Goal: Task Accomplishment & Management: Complete application form

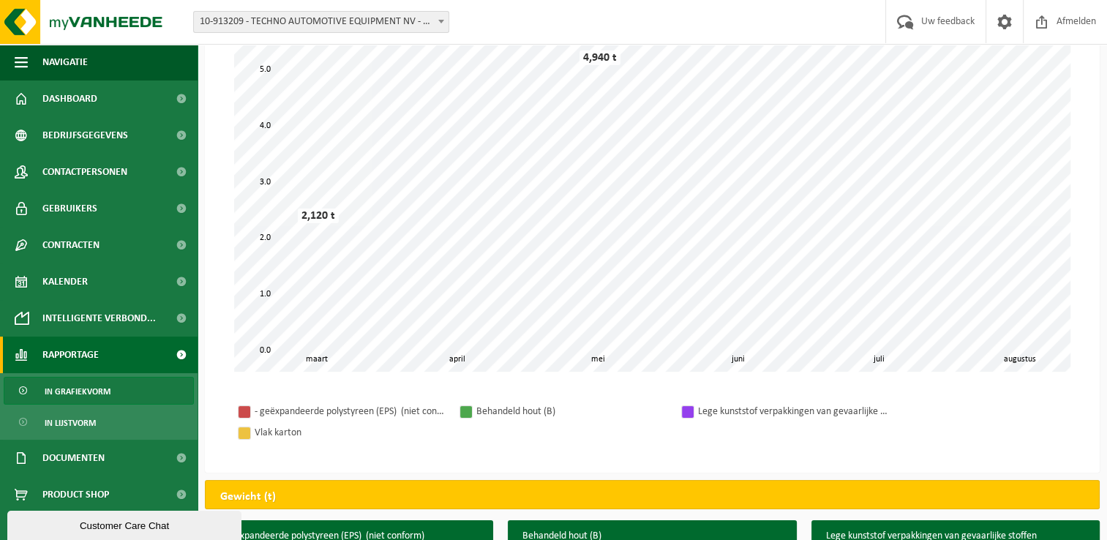
scroll to position [73, 0]
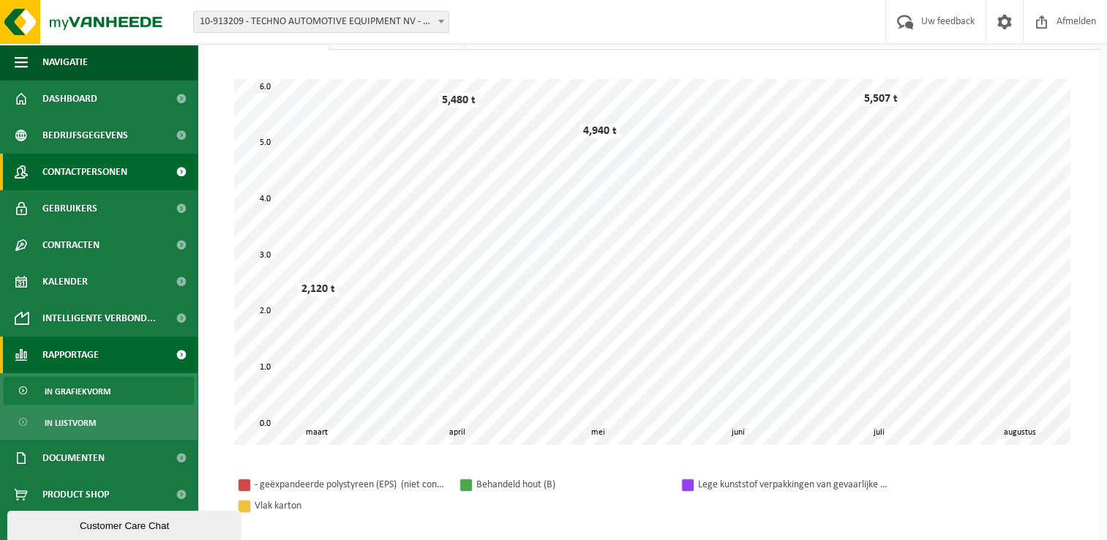
click at [116, 171] on span "Contactpersonen" at bounding box center [84, 172] width 85 height 37
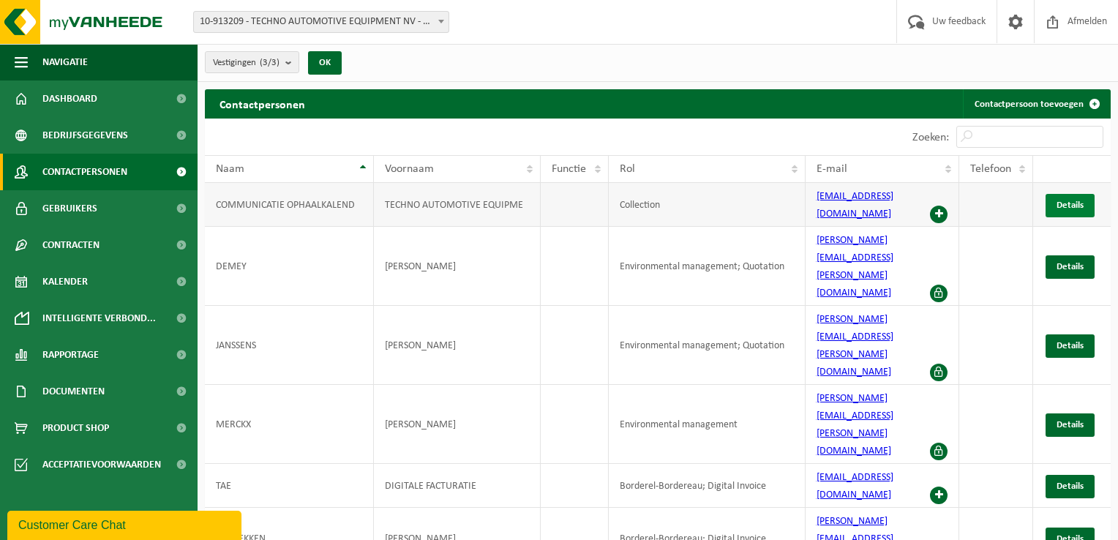
click at [1068, 200] on span "Details" at bounding box center [1069, 205] width 27 height 10
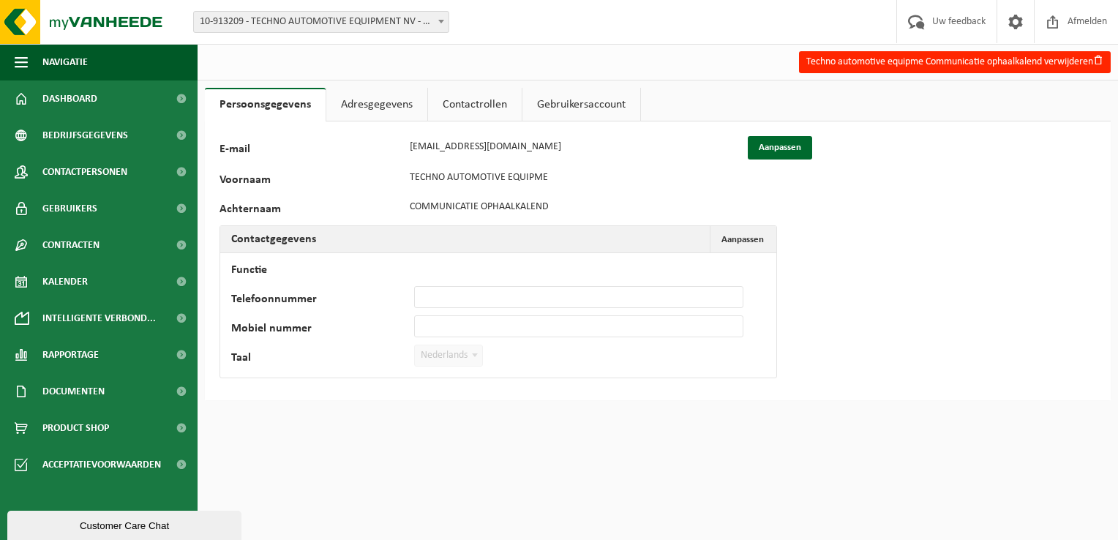
click at [366, 104] on link "Adresgegevens" at bounding box center [376, 105] width 101 height 34
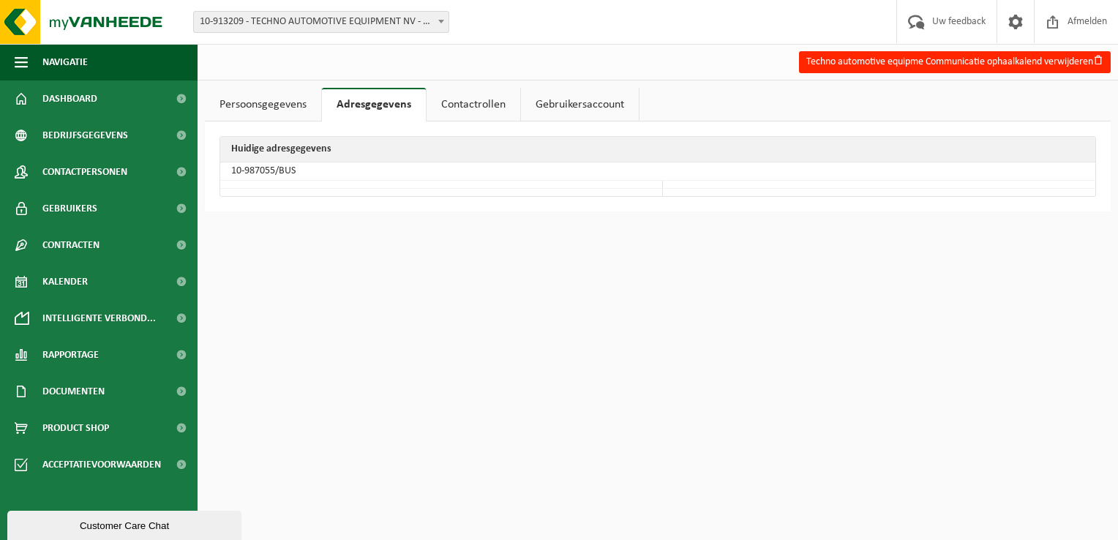
click at [459, 104] on link "Contactrollen" at bounding box center [473, 105] width 94 height 34
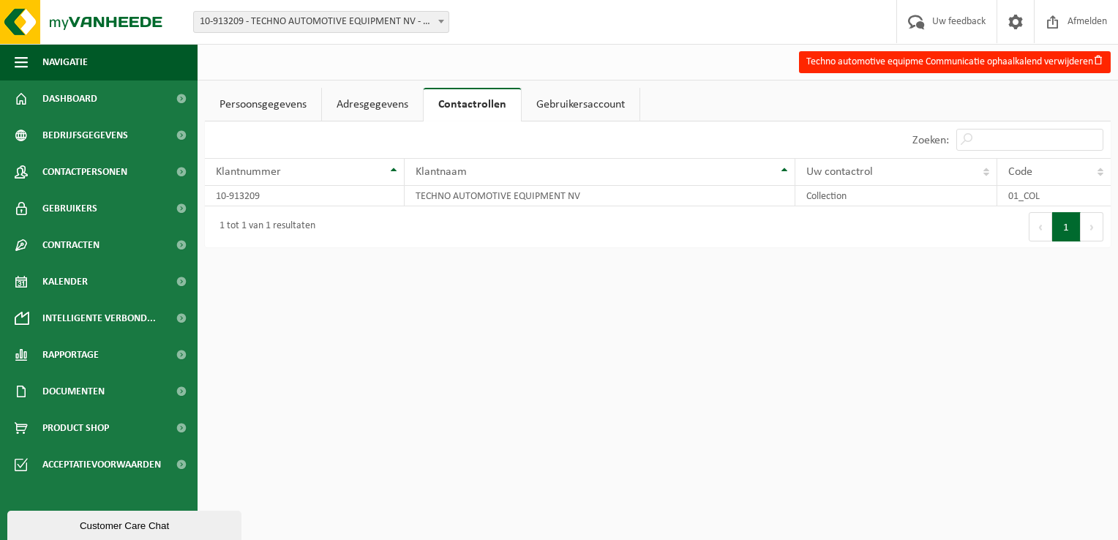
click at [565, 102] on link "Gebruikersaccount" at bounding box center [580, 105] width 118 height 34
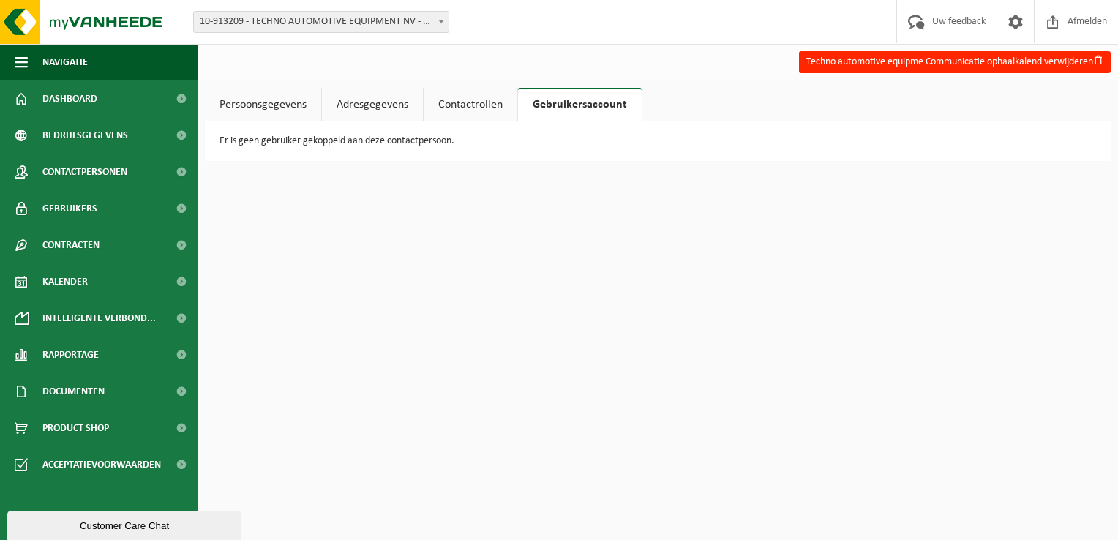
click at [249, 98] on link "Persoonsgegevens" at bounding box center [263, 105] width 116 height 34
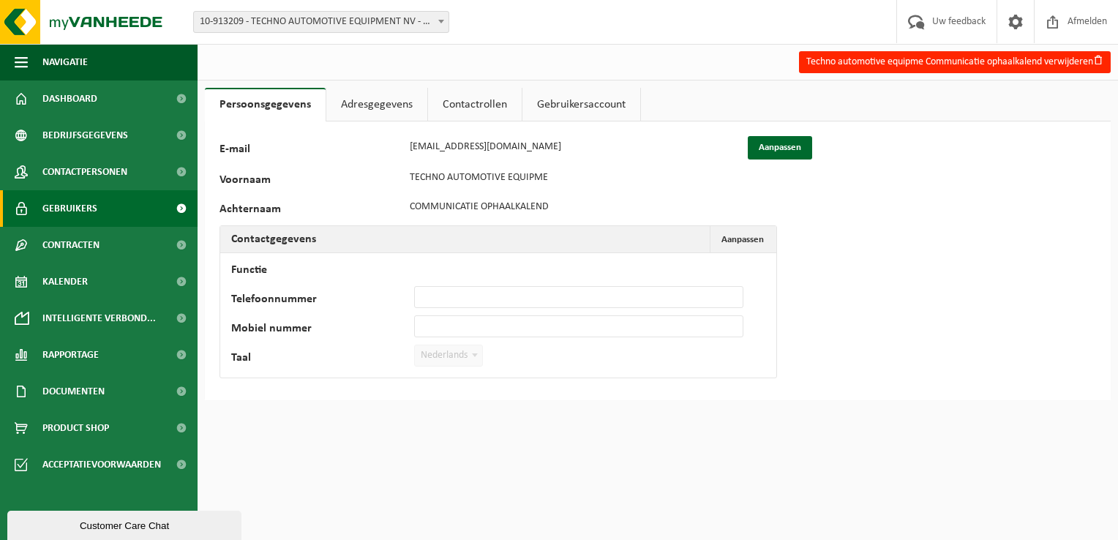
click at [99, 210] on link "Gebruikers" at bounding box center [98, 208] width 197 height 37
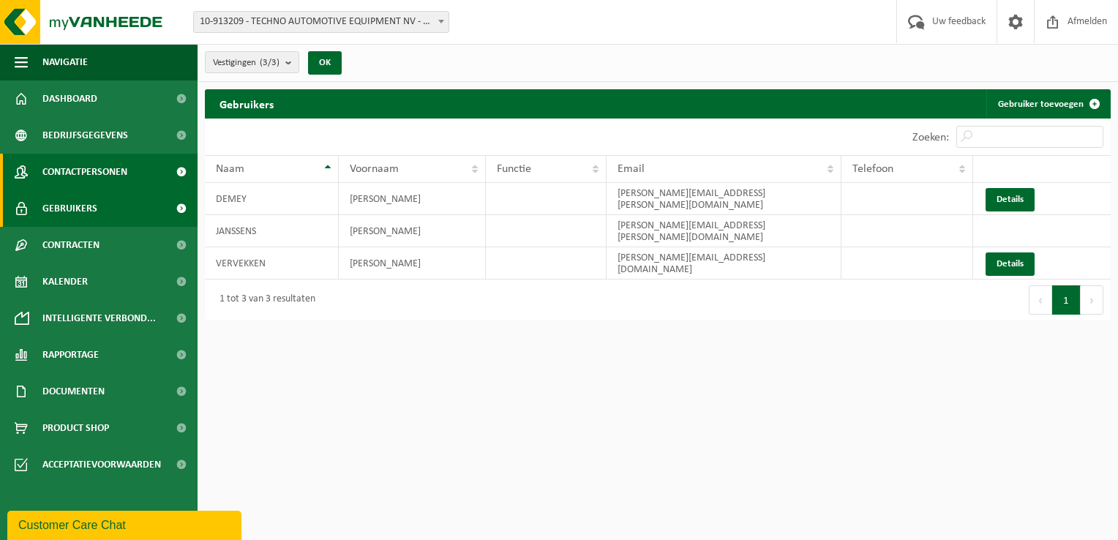
click at [107, 168] on span "Contactpersonen" at bounding box center [84, 172] width 85 height 37
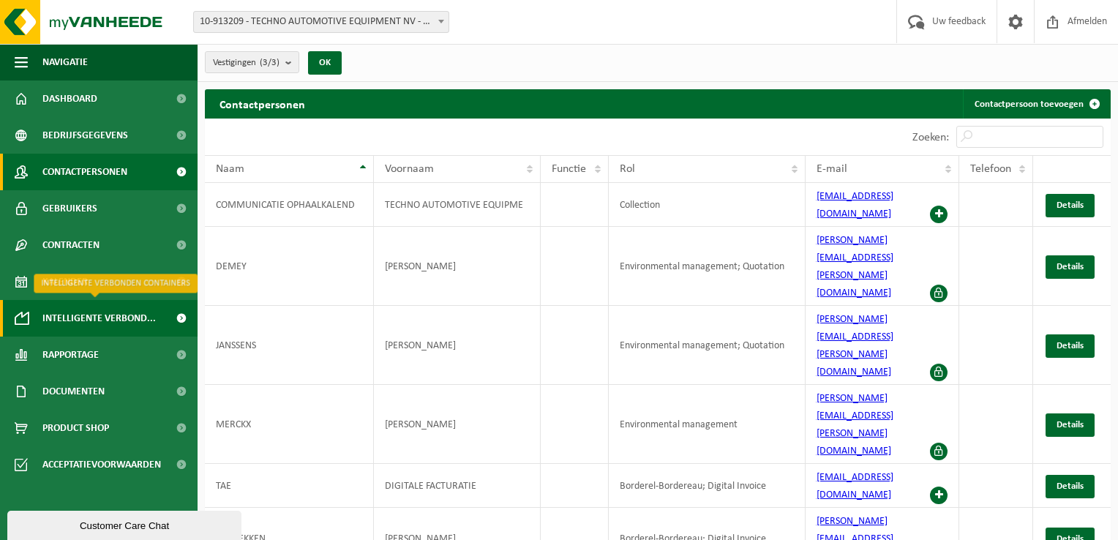
click at [78, 317] on span "Intelligente verbond..." at bounding box center [98, 318] width 113 height 37
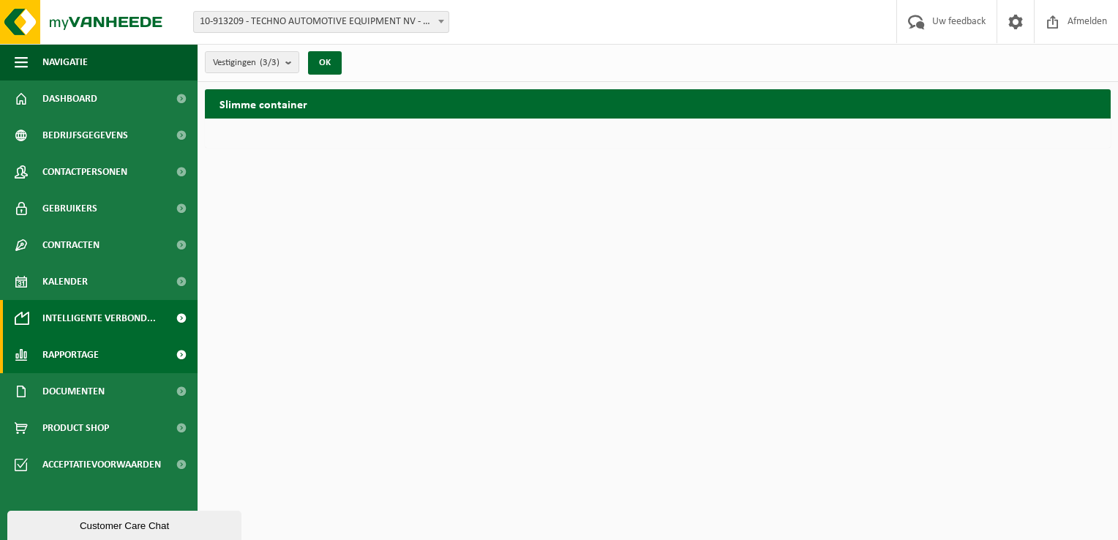
click at [79, 351] on span "Rapportage" at bounding box center [70, 354] width 56 height 37
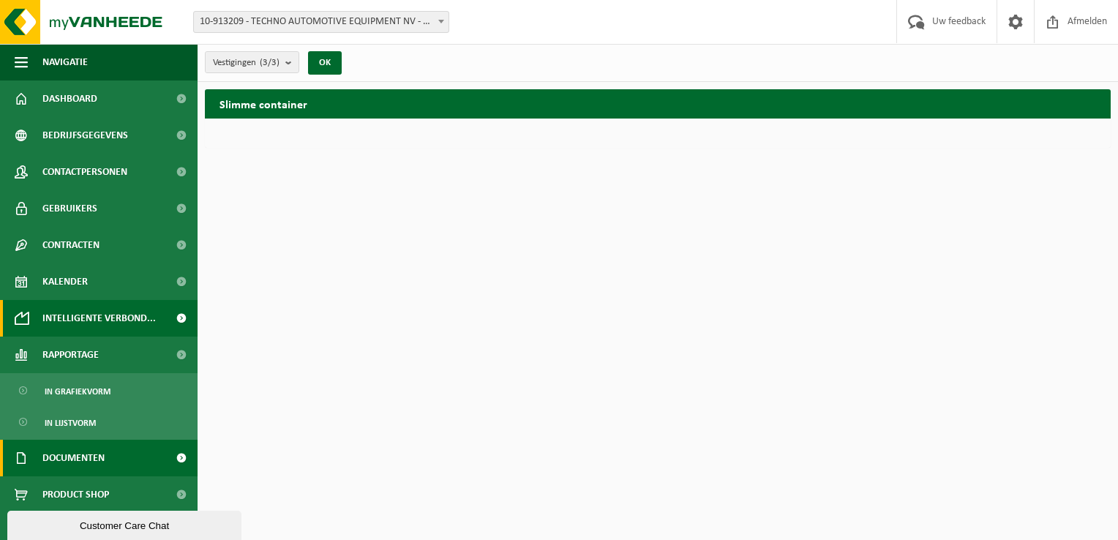
click at [86, 448] on span "Documenten" at bounding box center [73, 458] width 62 height 37
click at [165, 453] on span at bounding box center [181, 458] width 33 height 37
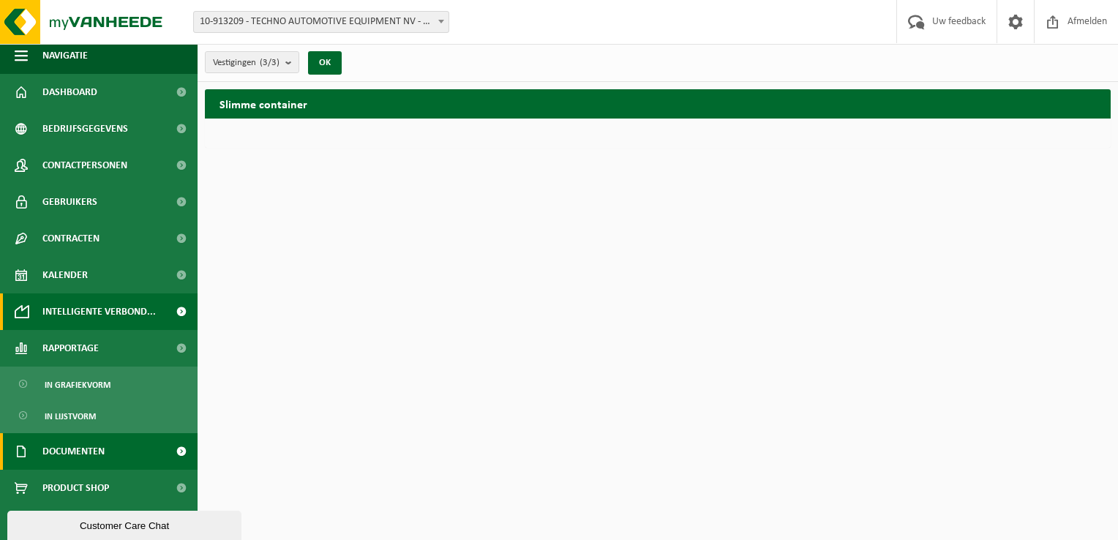
scroll to position [9, 0]
click at [165, 450] on span at bounding box center [181, 449] width 33 height 37
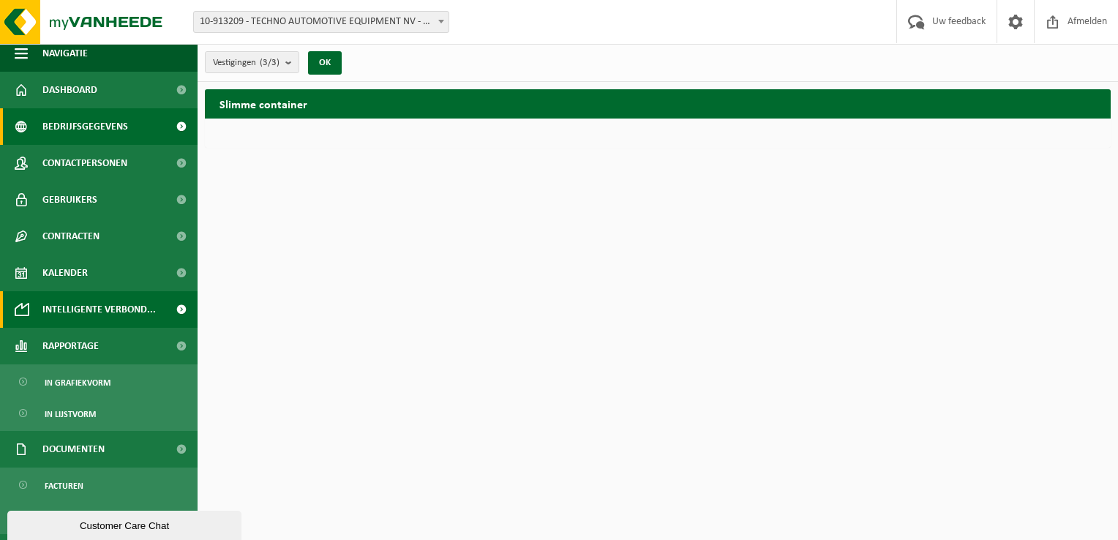
click at [108, 124] on span "Bedrijfsgegevens" at bounding box center [85, 126] width 86 height 37
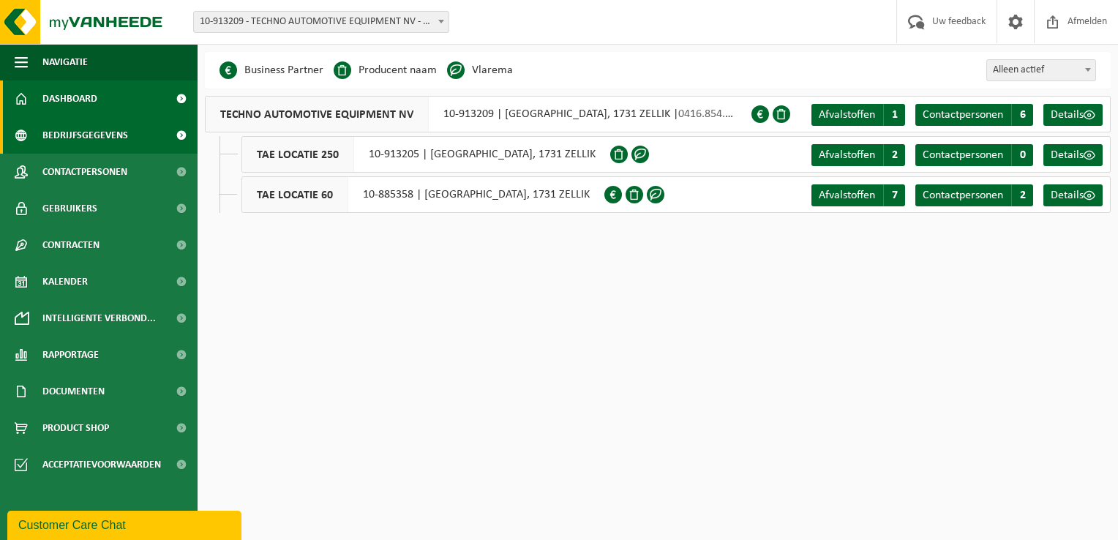
click at [94, 99] on span "Dashboard" at bounding box center [69, 98] width 55 height 37
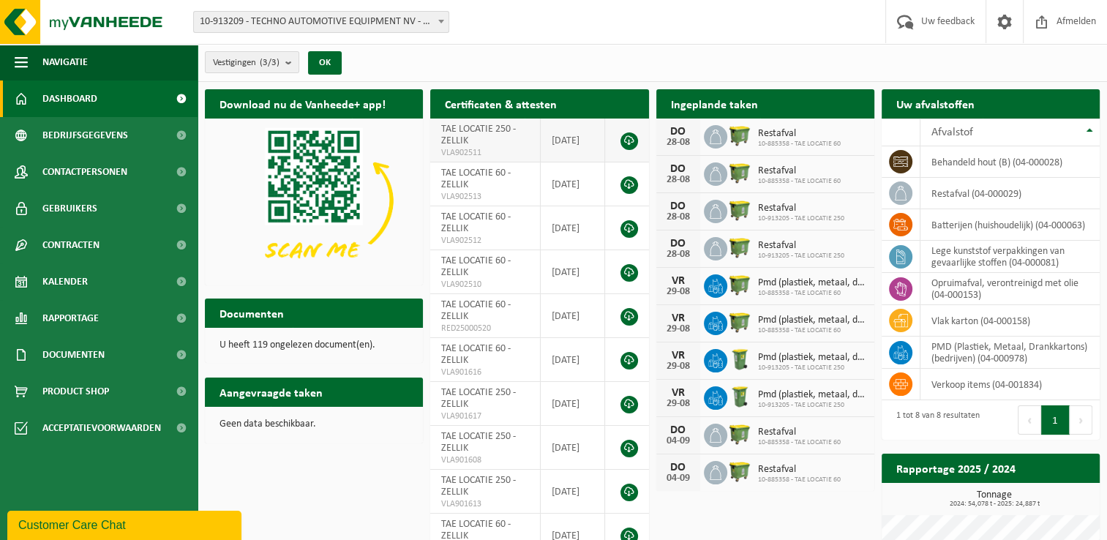
click at [488, 140] on td "TAE LOCATIE 250 - ZELLIK VLA902511" at bounding box center [485, 140] width 110 height 44
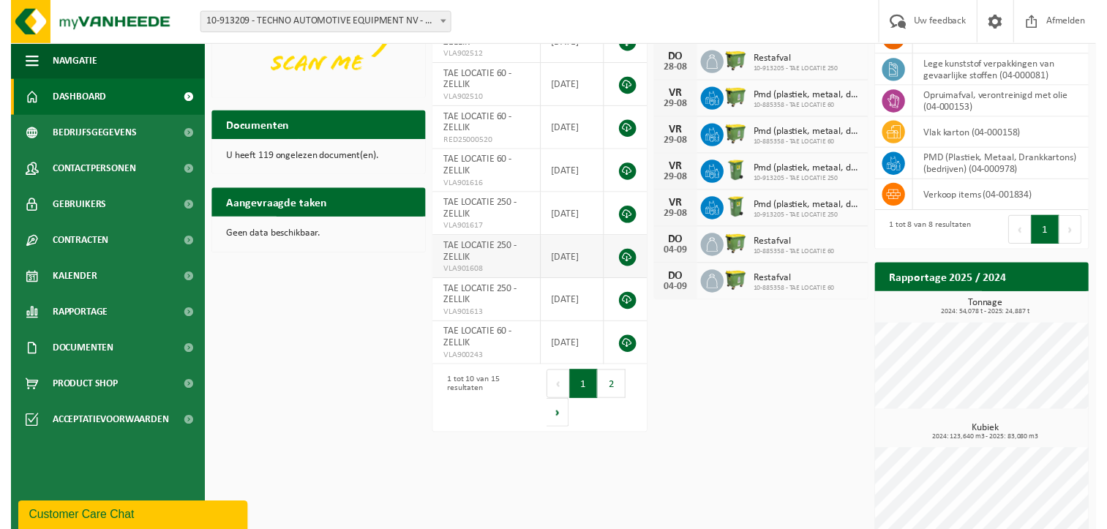
scroll to position [203, 0]
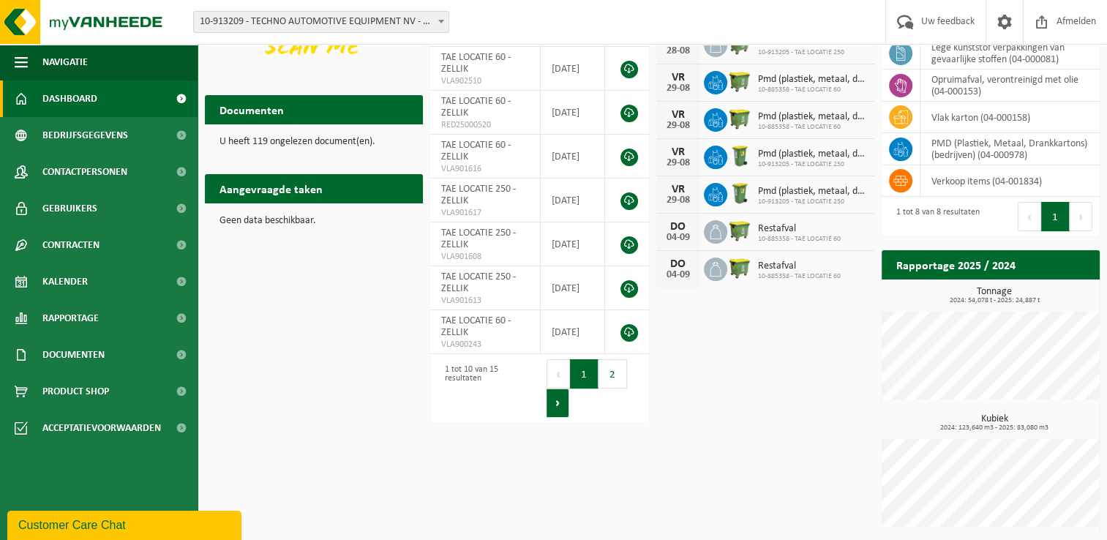
click at [556, 399] on button "Volgende" at bounding box center [557, 402] width 23 height 29
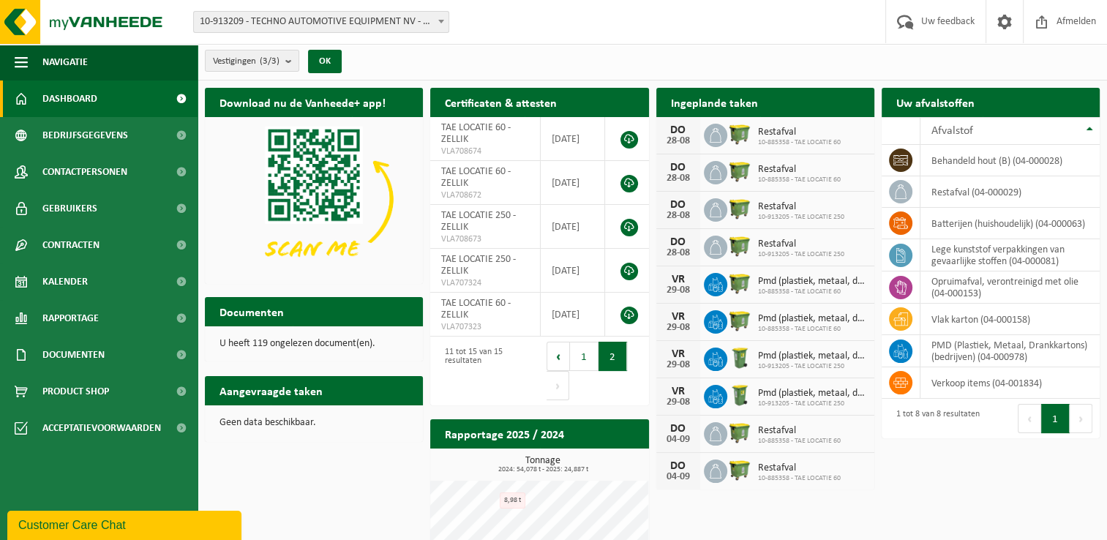
scroll to position [0, 0]
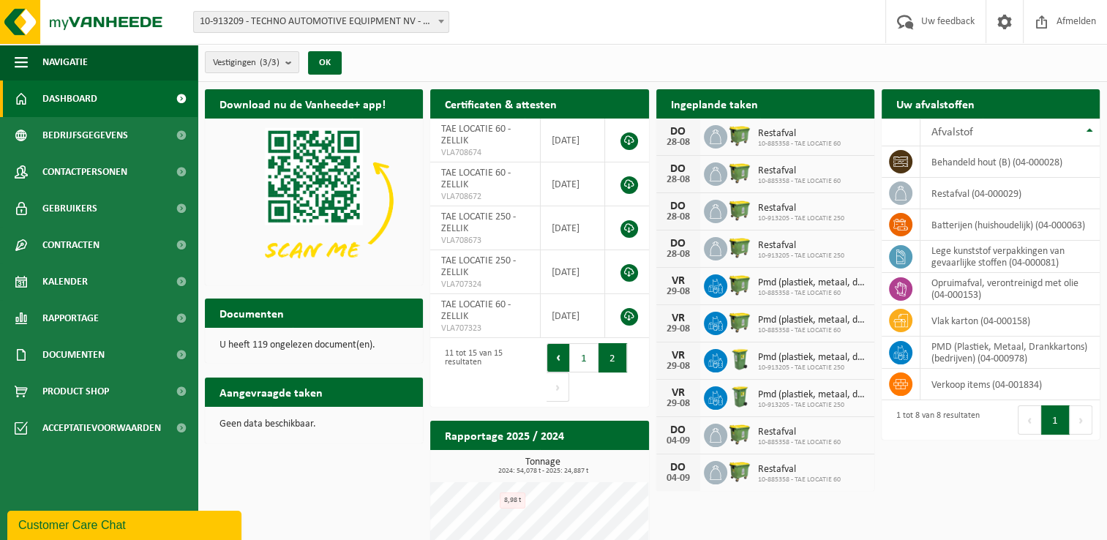
click at [562, 353] on button "Vorige" at bounding box center [557, 357] width 23 height 29
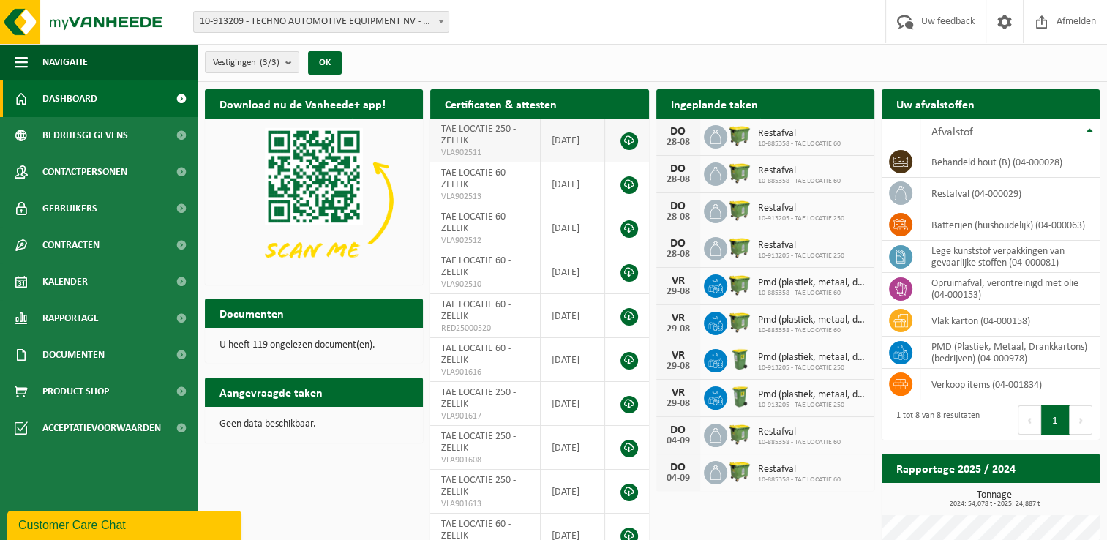
click at [477, 136] on td "TAE LOCATIE 250 - ZELLIK VLA902511" at bounding box center [485, 140] width 110 height 44
click at [492, 189] on td "TAE LOCATIE 60 - ZELLIK VLA902513" at bounding box center [485, 184] width 110 height 44
click at [494, 239] on span "VLA902512" at bounding box center [484, 241] width 87 height 12
click at [482, 279] on span "VLA902510" at bounding box center [484, 285] width 87 height 12
click at [472, 326] on span "RED25000520" at bounding box center [484, 329] width 87 height 12
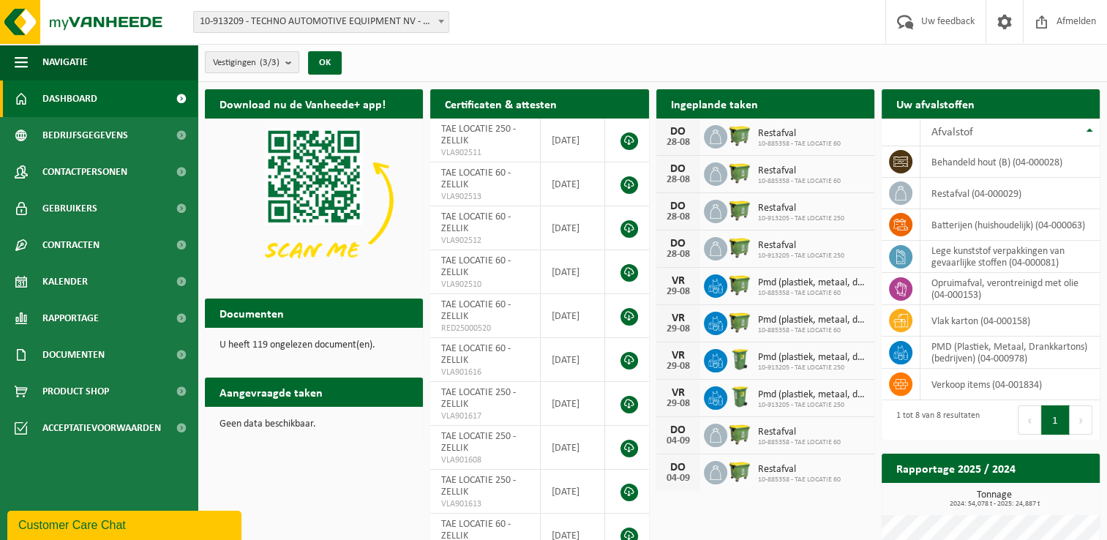
click at [291, 60] on b "submit" at bounding box center [291, 62] width 13 height 20
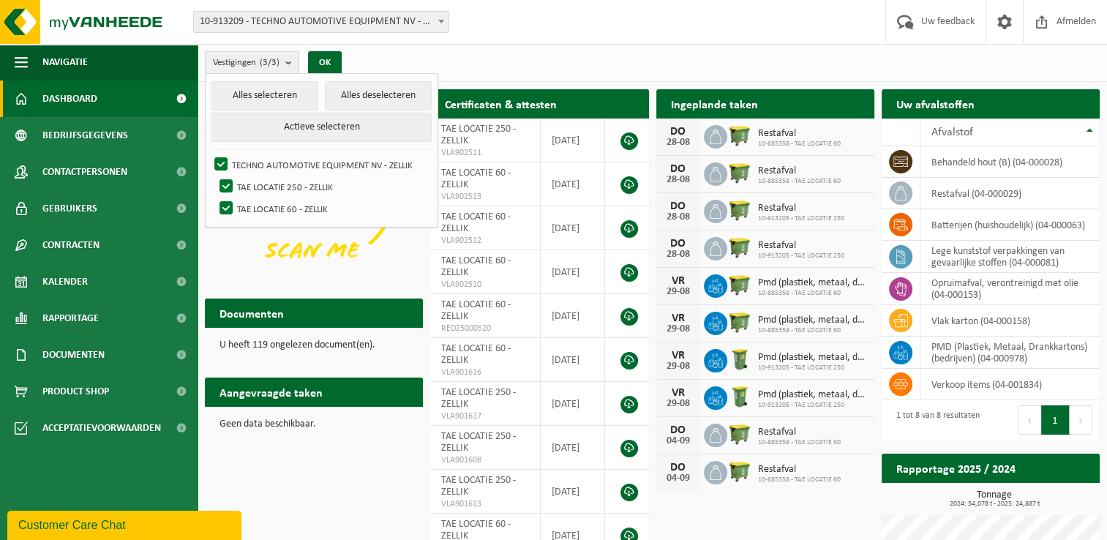
click at [290, 61] on b "submit" at bounding box center [291, 62] width 13 height 21
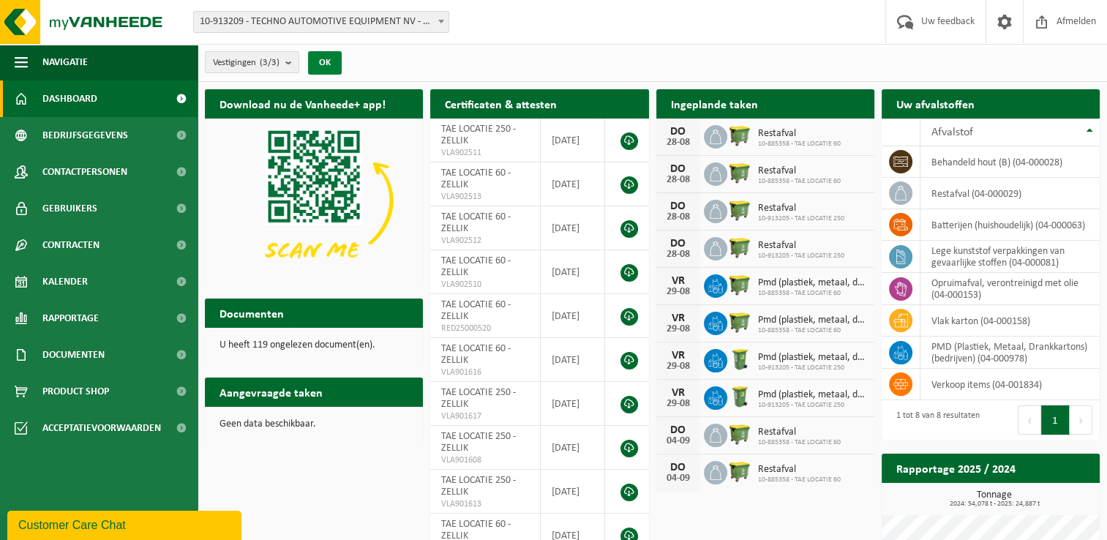
click at [319, 61] on button "OK" at bounding box center [325, 62] width 34 height 23
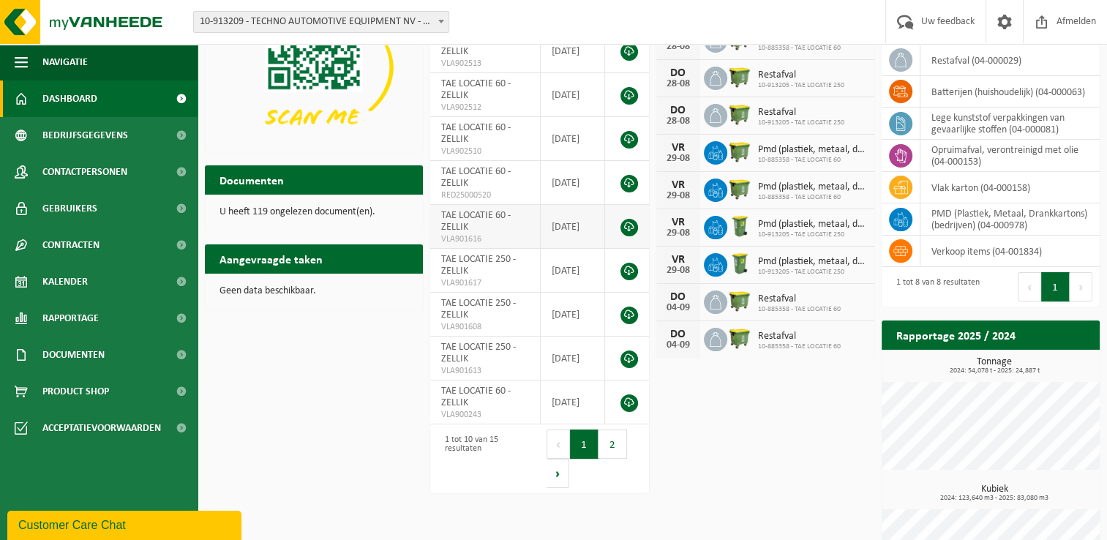
scroll to position [146, 0]
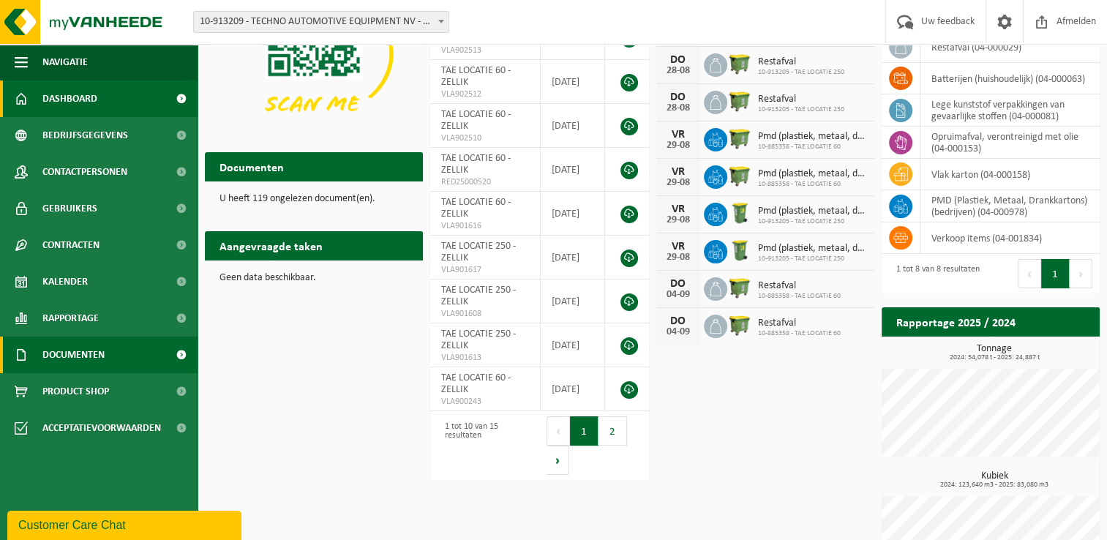
click at [184, 351] on span at bounding box center [181, 354] width 33 height 37
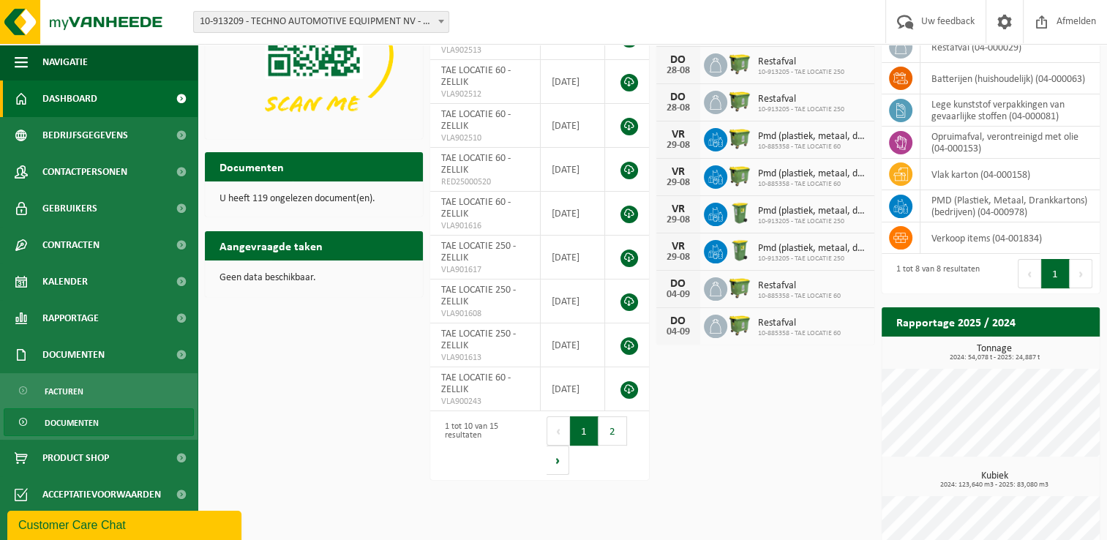
click at [122, 421] on link "Documenten" at bounding box center [99, 422] width 190 height 28
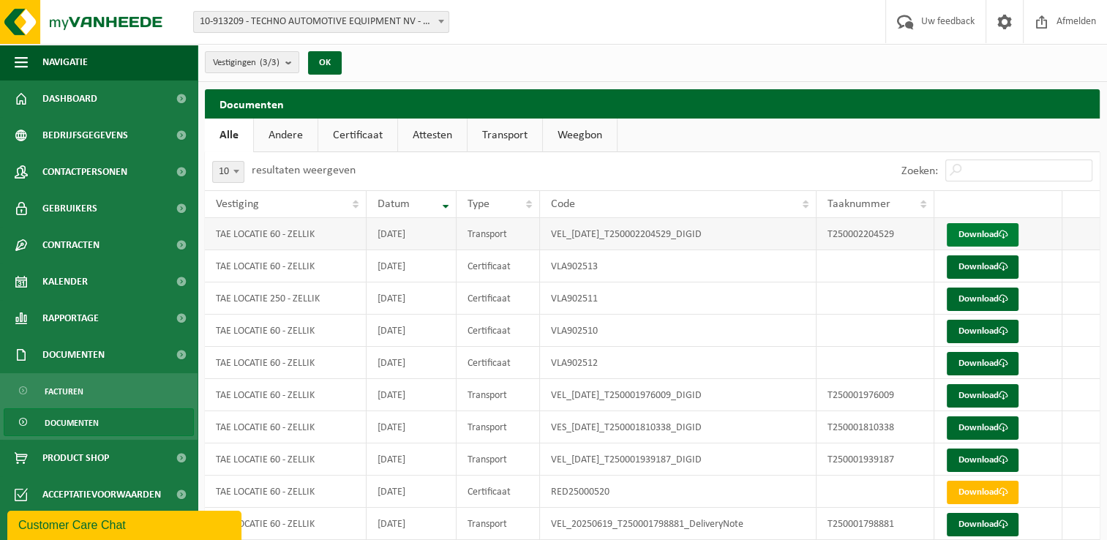
click at [990, 231] on link "Download" at bounding box center [982, 234] width 72 height 23
click at [435, 135] on link "Attesten" at bounding box center [432, 135] width 69 height 34
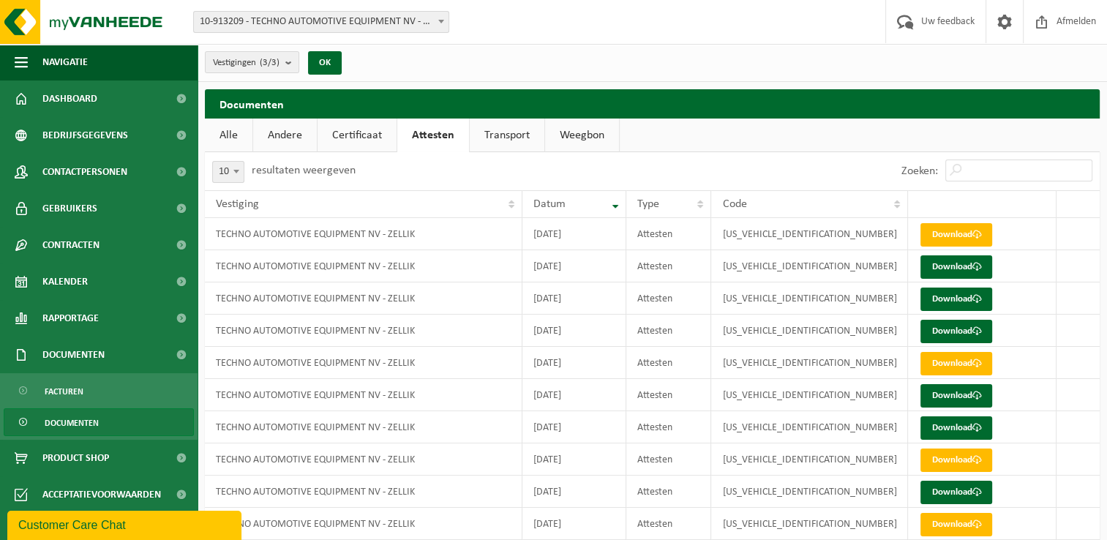
click at [356, 133] on link "Certificaat" at bounding box center [356, 135] width 79 height 34
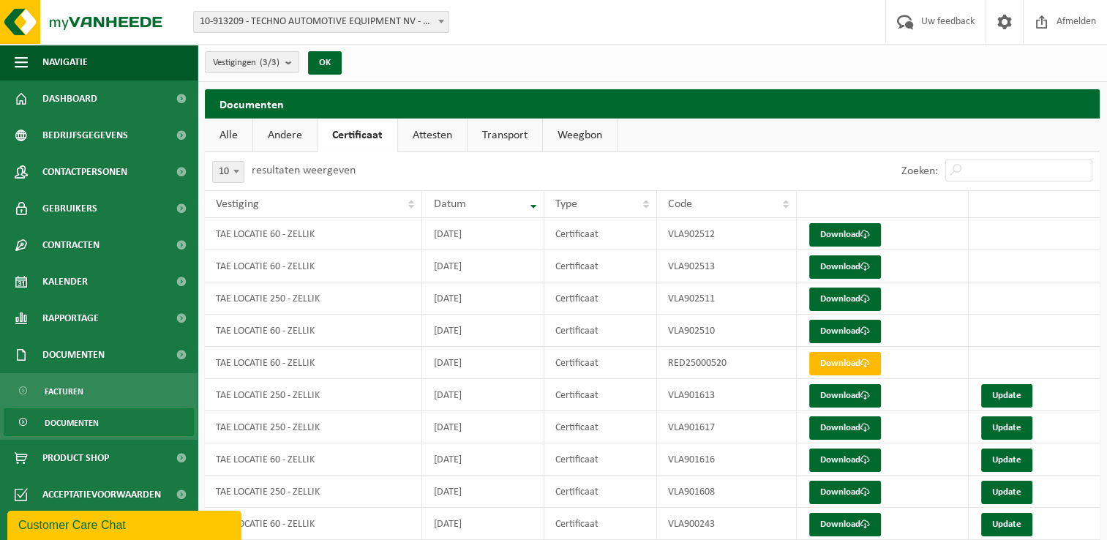
click at [489, 129] on link "Transport" at bounding box center [504, 135] width 75 height 34
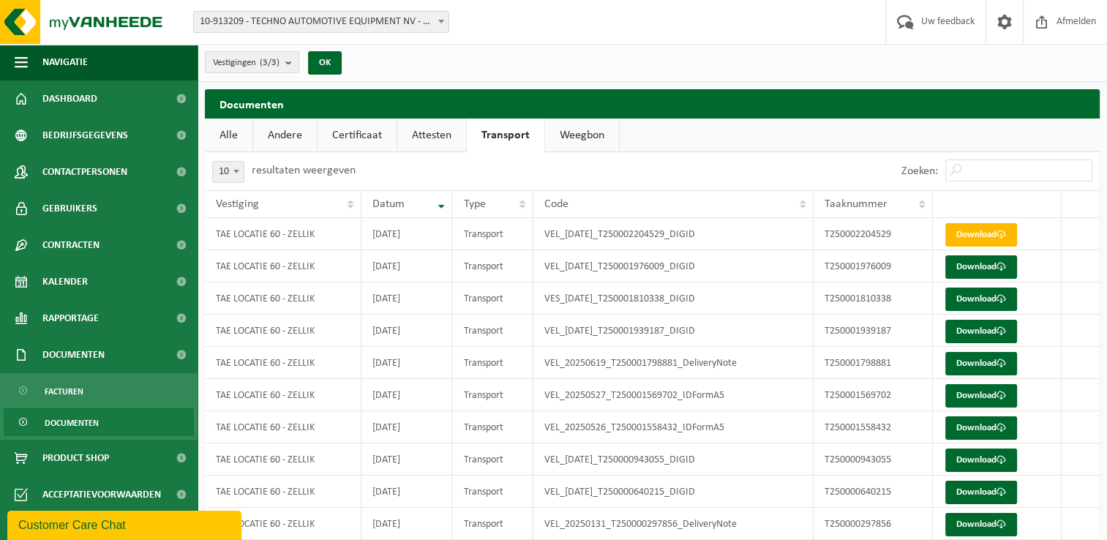
click at [588, 128] on link "Weegbon" at bounding box center [582, 135] width 74 height 34
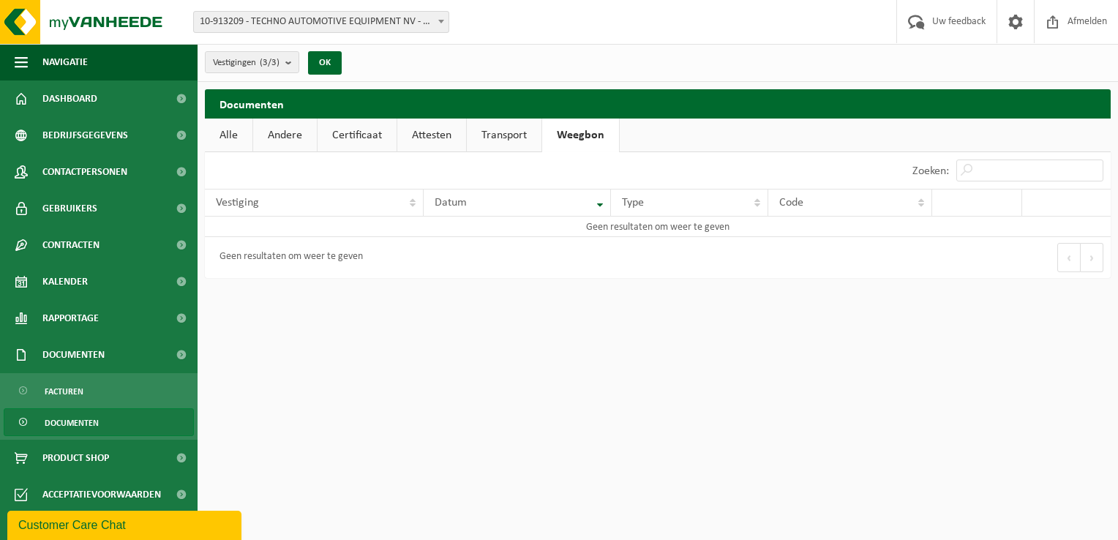
click at [290, 132] on link "Andere" at bounding box center [285, 135] width 64 height 34
click at [231, 133] on link "Alle" at bounding box center [229, 135] width 48 height 34
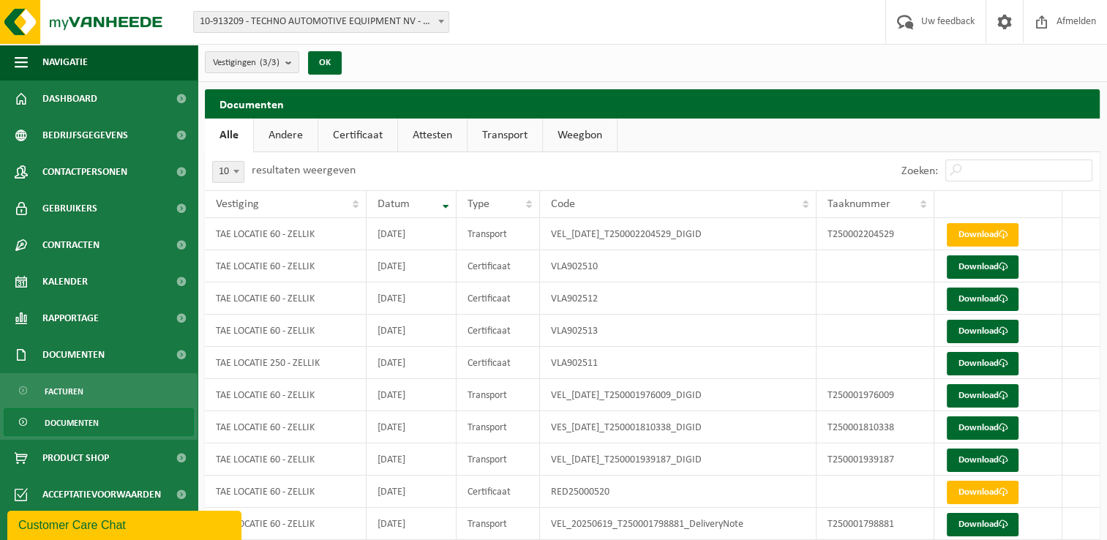
click at [360, 132] on link "Certificaat" at bounding box center [357, 135] width 79 height 34
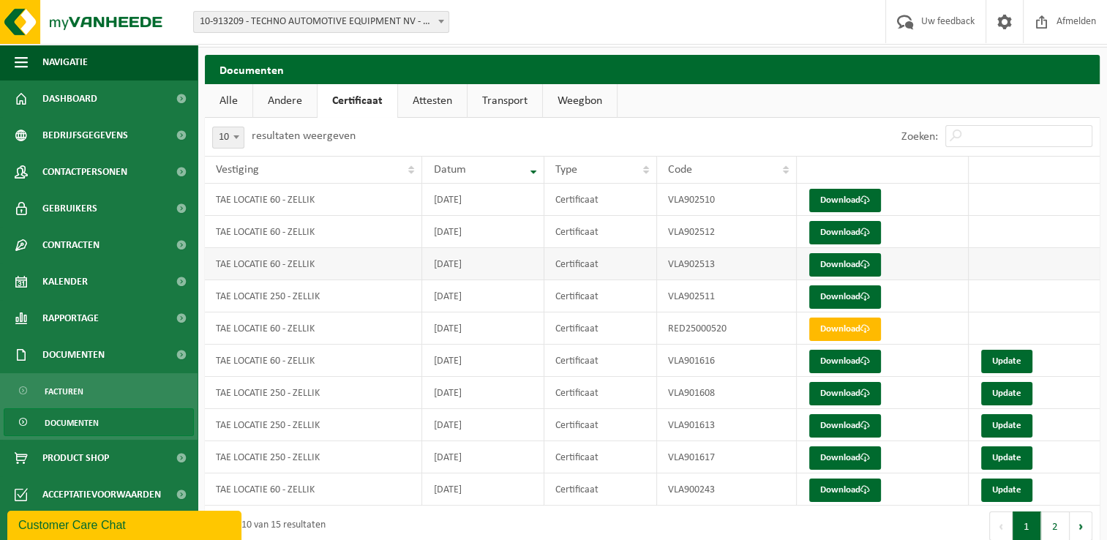
scroll to position [53, 0]
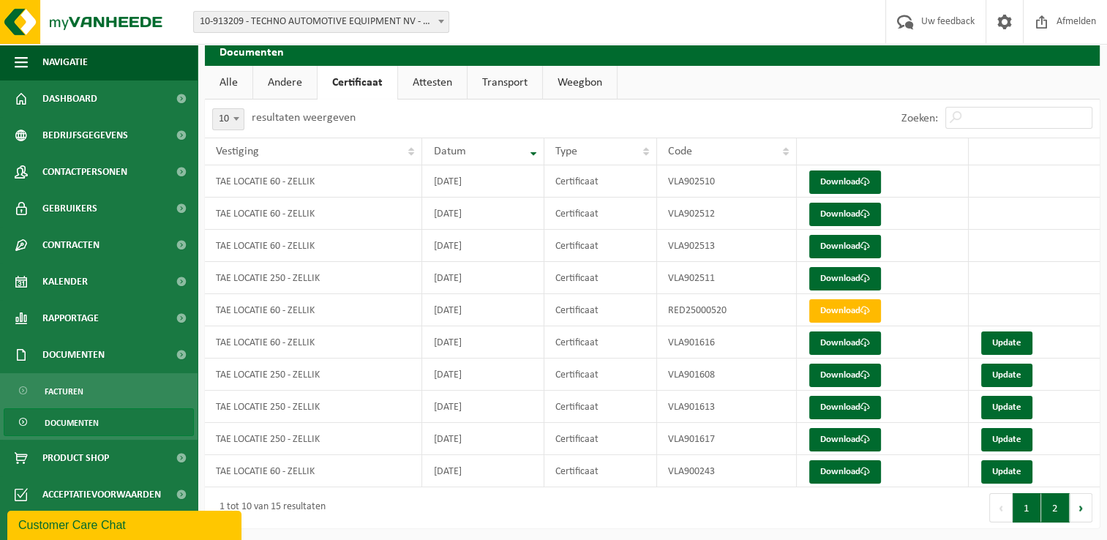
click at [1052, 502] on button "2" at bounding box center [1055, 507] width 29 height 29
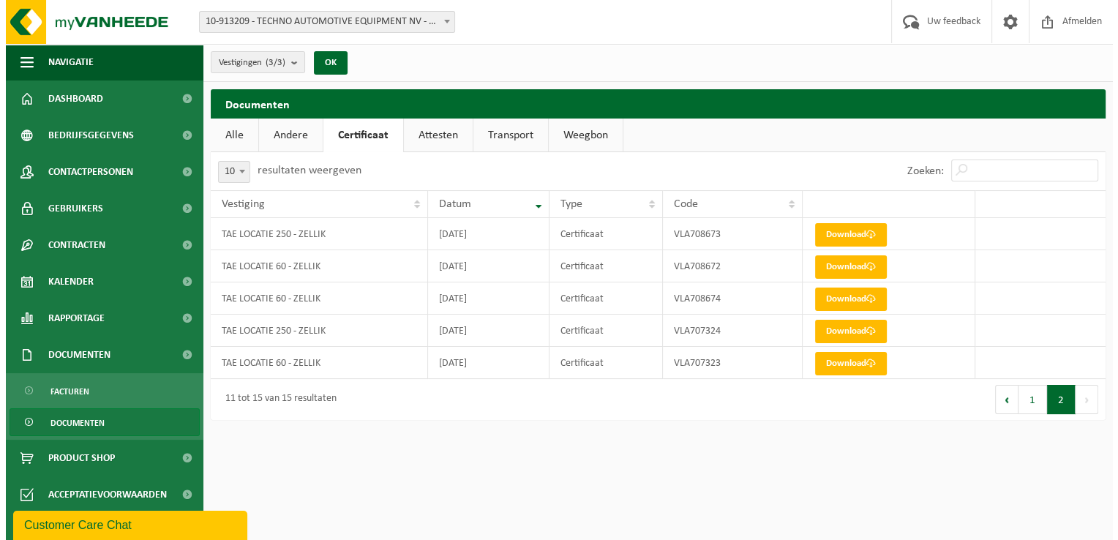
scroll to position [0, 0]
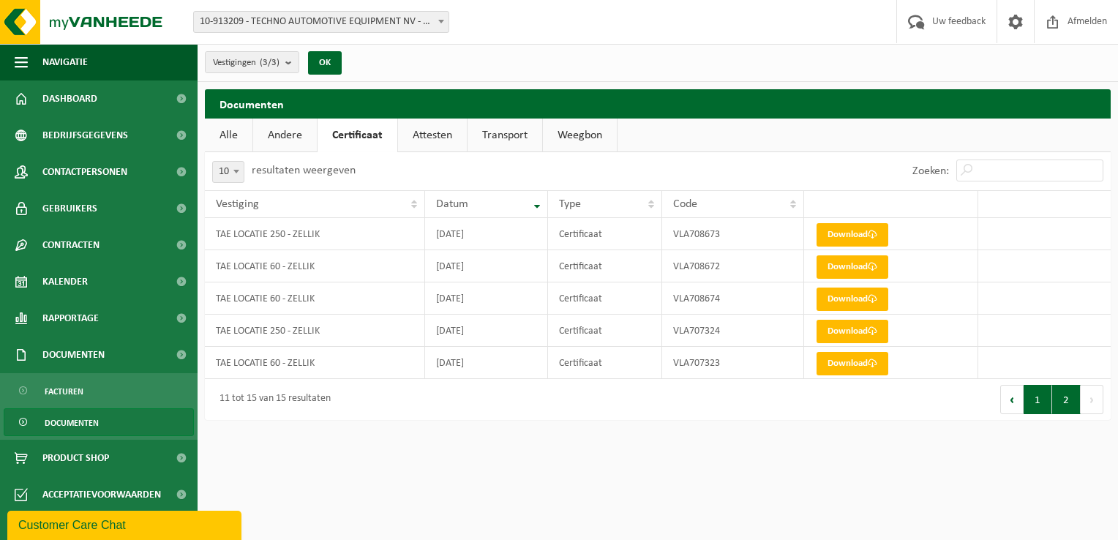
click at [1041, 398] on button "1" at bounding box center [1037, 399] width 29 height 29
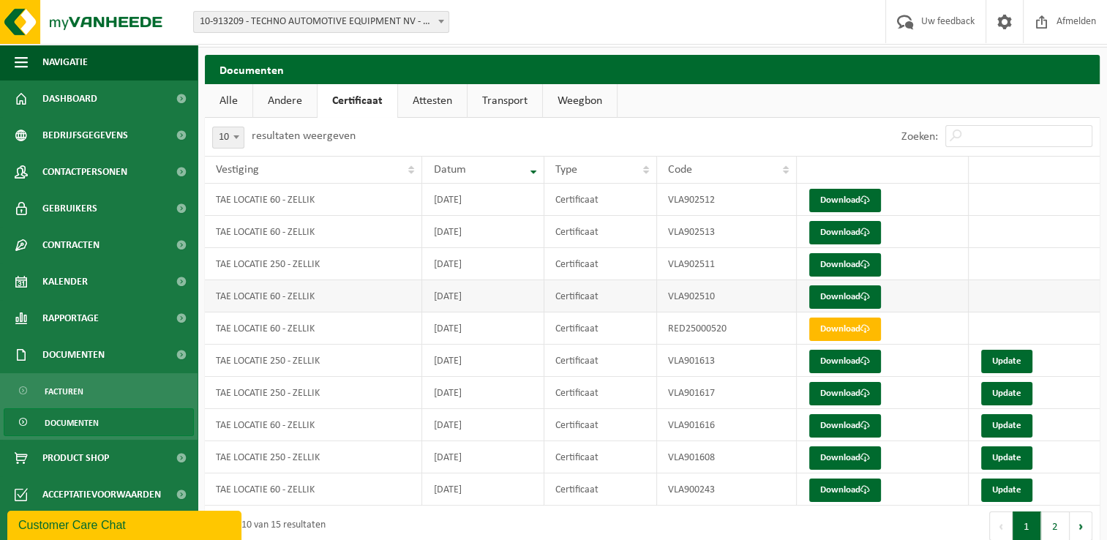
scroll to position [53, 0]
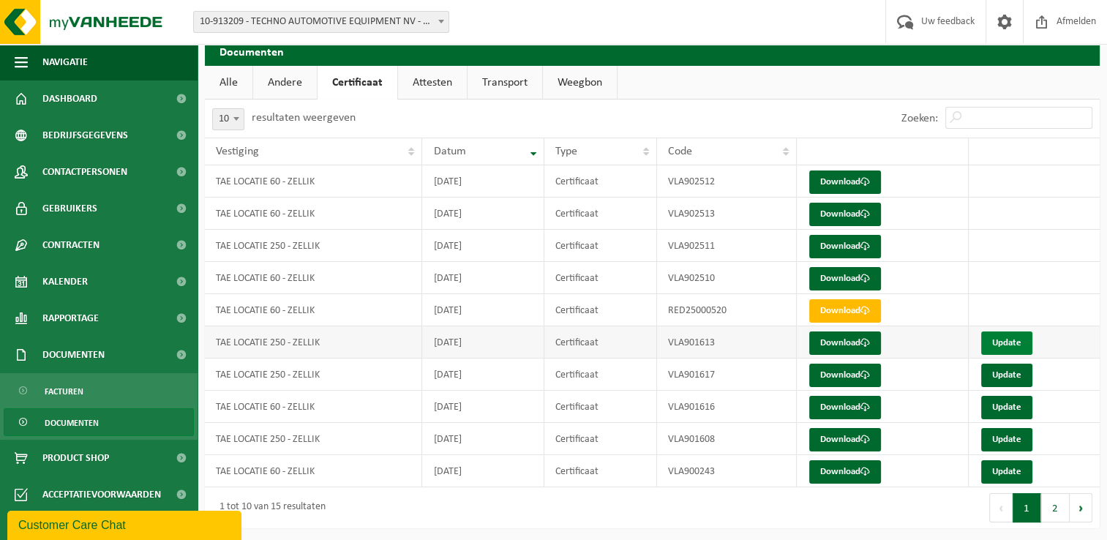
click at [1006, 338] on link "Update" at bounding box center [1006, 342] width 51 height 23
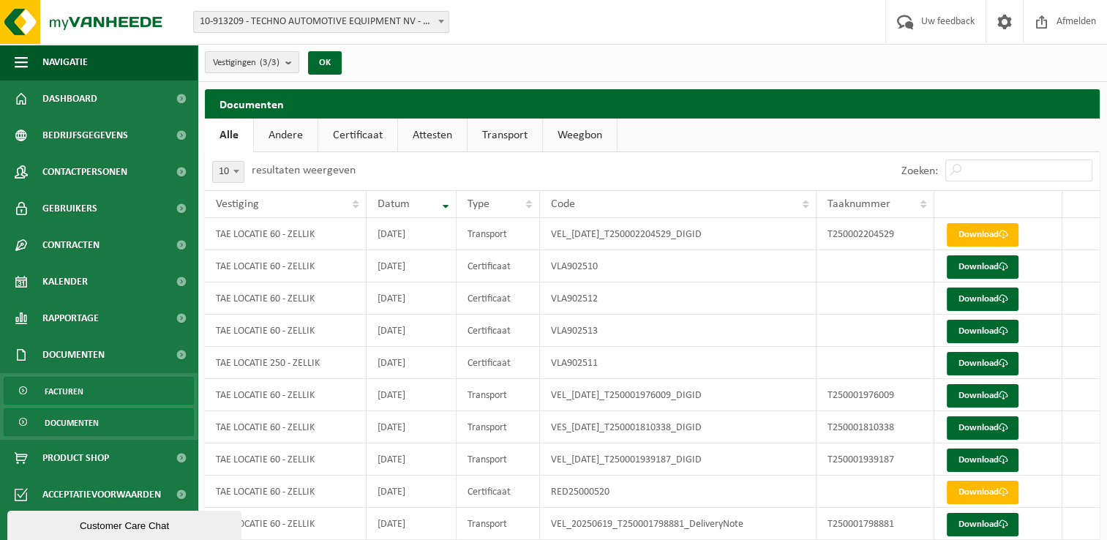
click at [102, 388] on link "Facturen" at bounding box center [99, 391] width 190 height 28
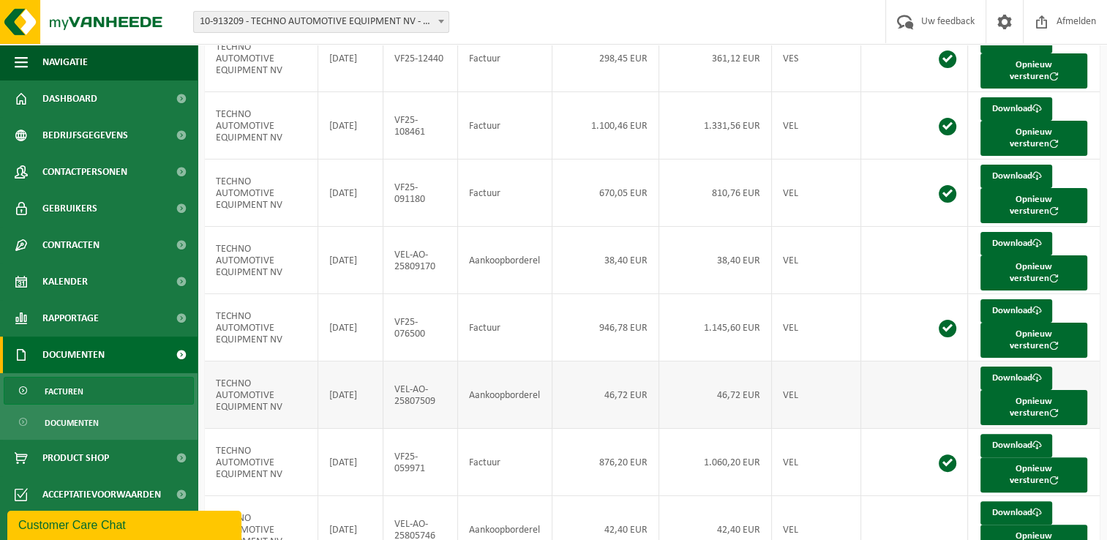
scroll to position [283, 0]
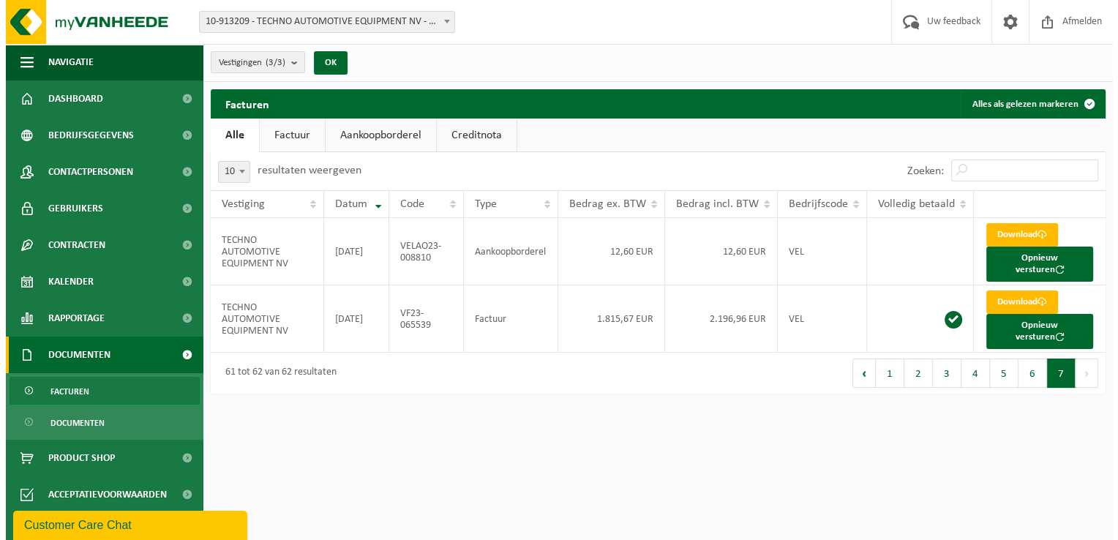
scroll to position [0, 0]
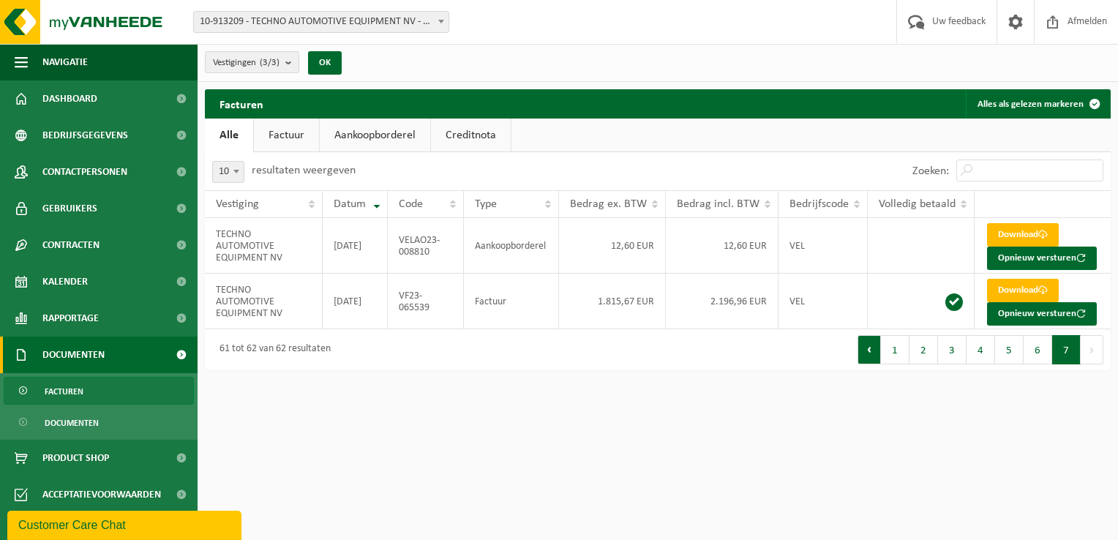
click at [875, 350] on button "Vorige" at bounding box center [868, 349] width 23 height 29
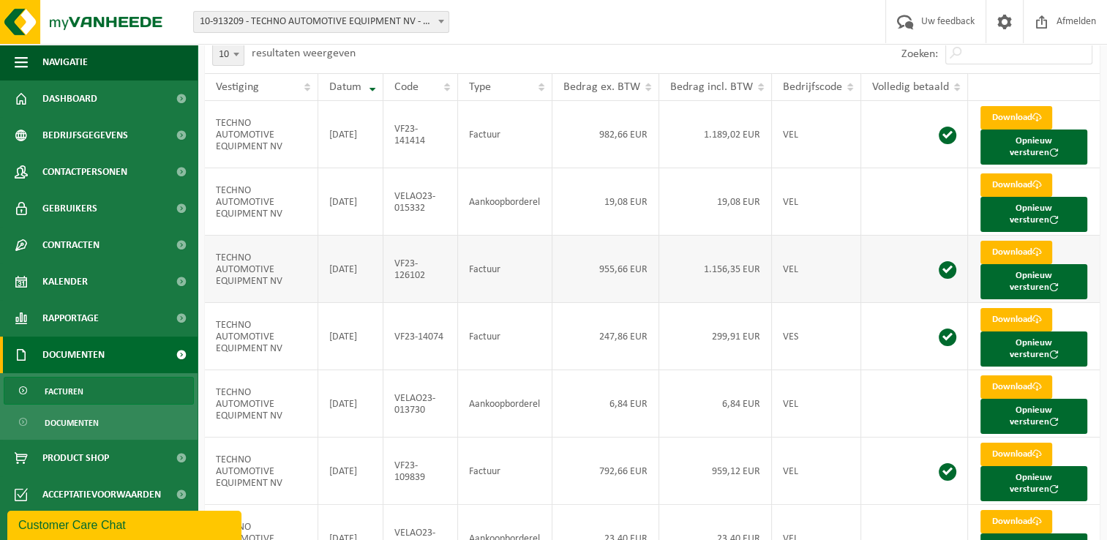
scroll to position [283, 0]
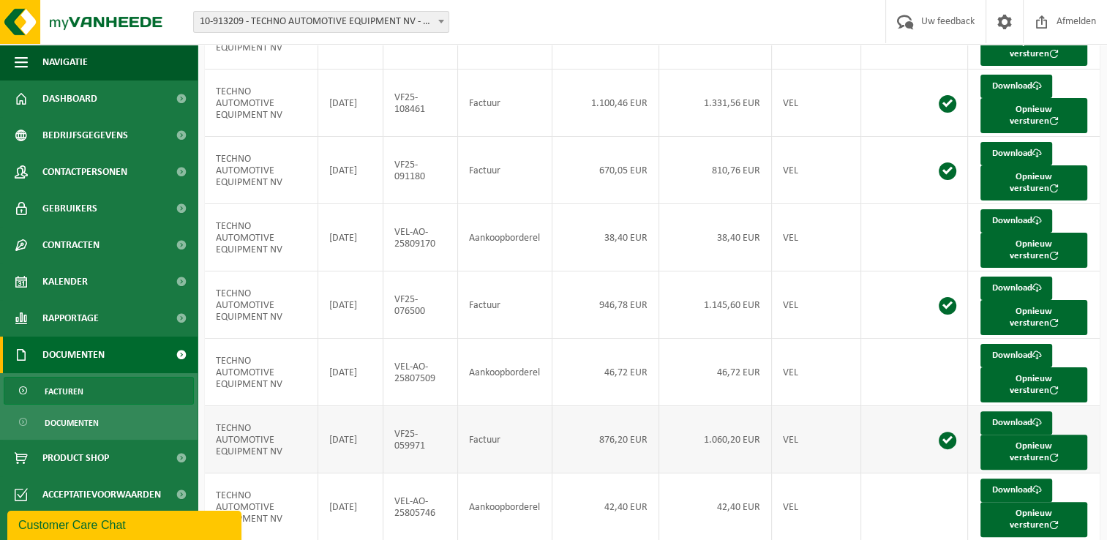
scroll to position [0, 0]
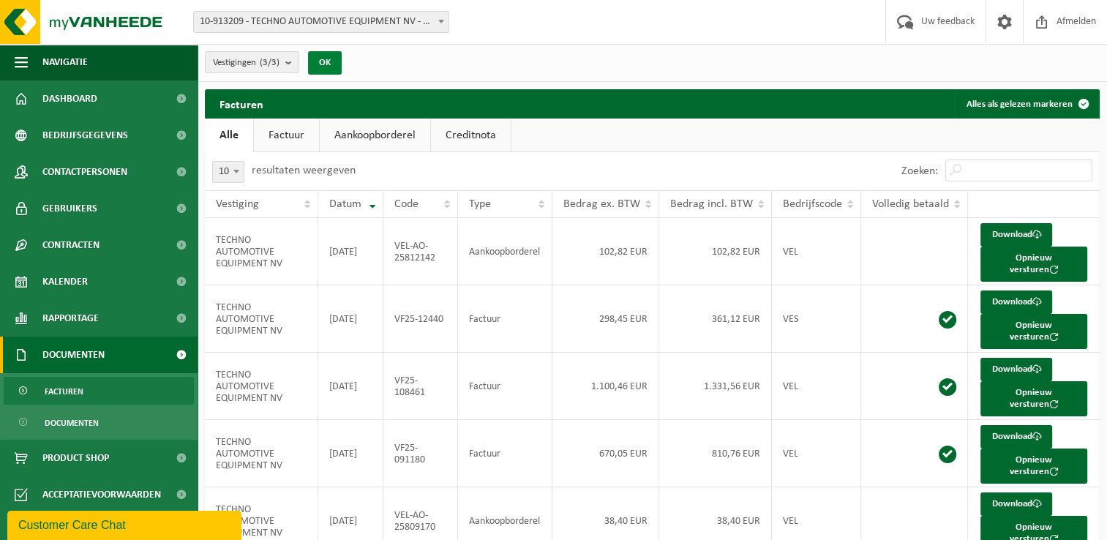
click at [323, 64] on button "OK" at bounding box center [325, 62] width 34 height 23
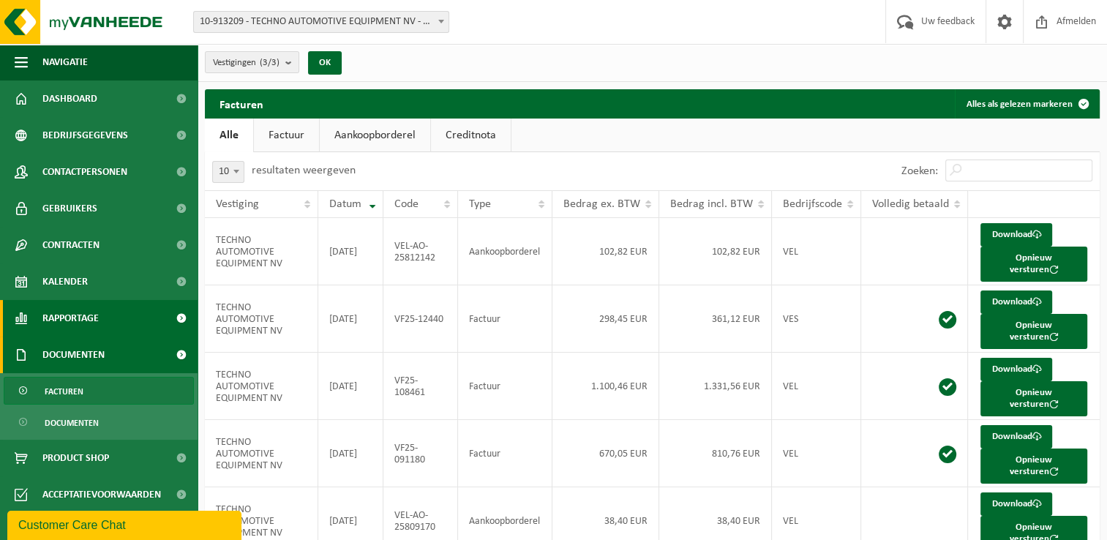
click at [109, 320] on link "Rapportage" at bounding box center [98, 318] width 197 height 37
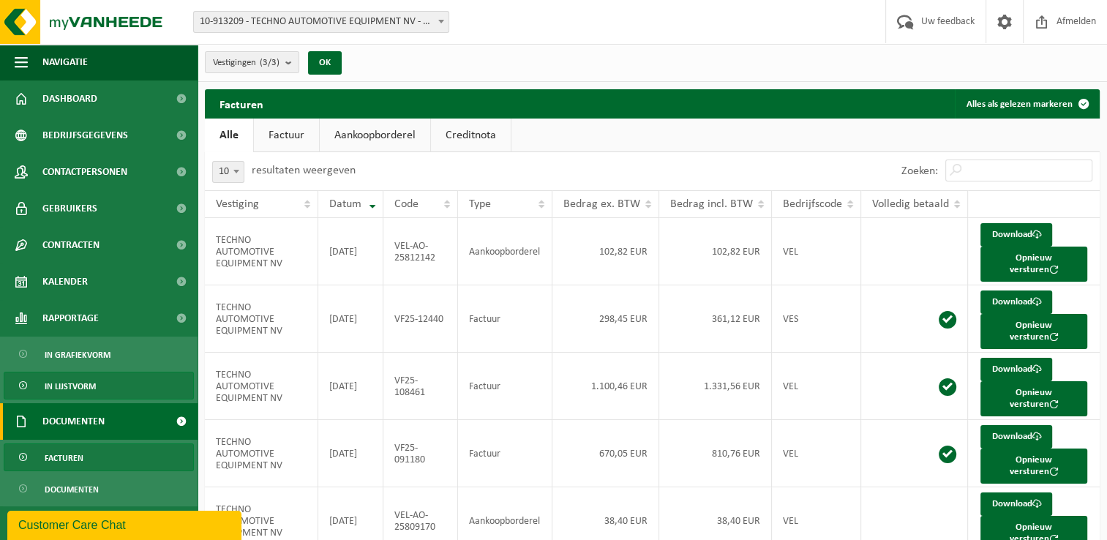
click at [103, 383] on link "In lijstvorm" at bounding box center [99, 386] width 190 height 28
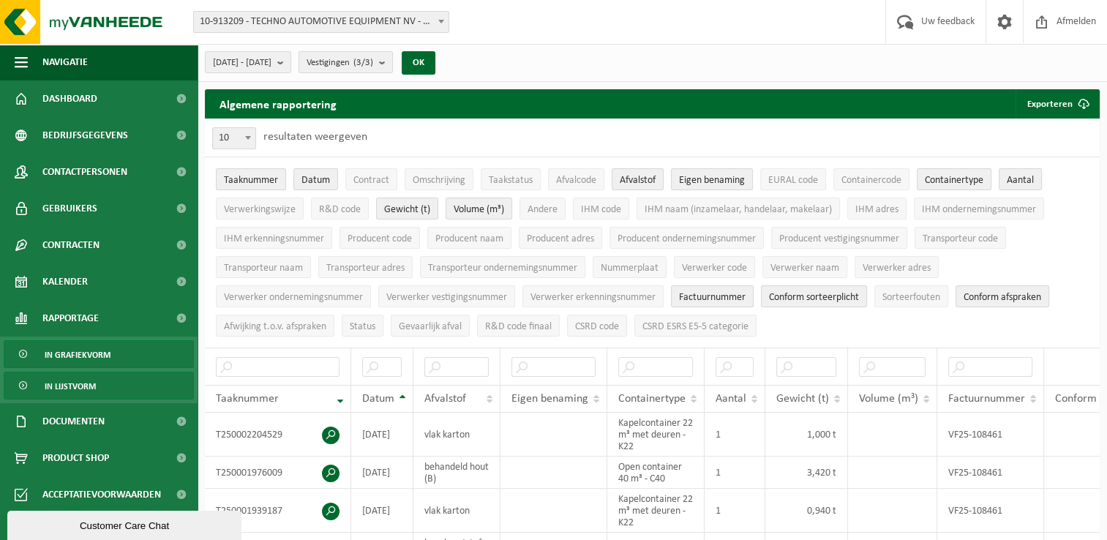
click at [100, 355] on span "In grafiekvorm" at bounding box center [78, 355] width 66 height 28
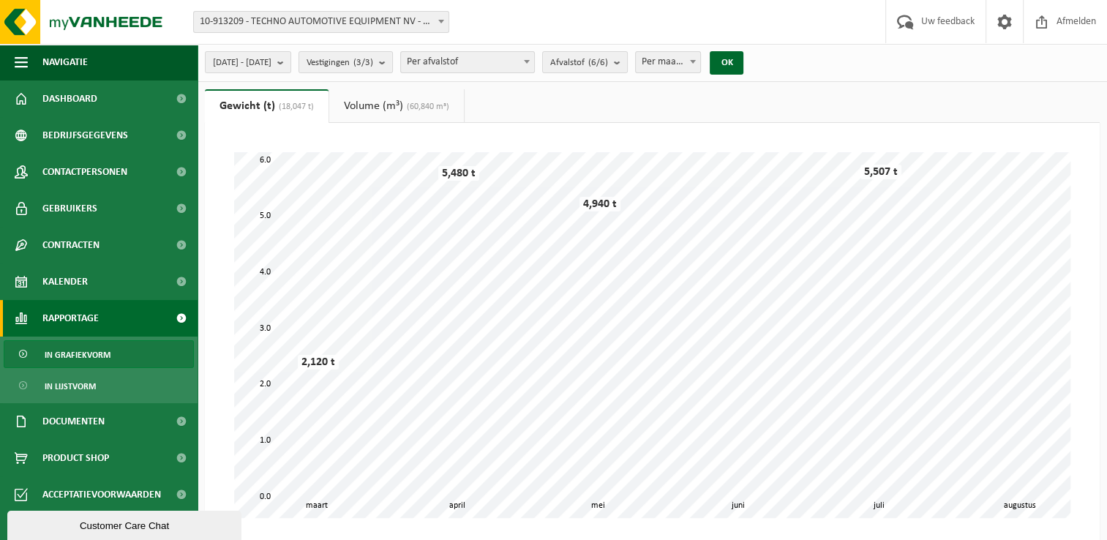
click at [116, 315] on link "Rapportage" at bounding box center [98, 318] width 197 height 37
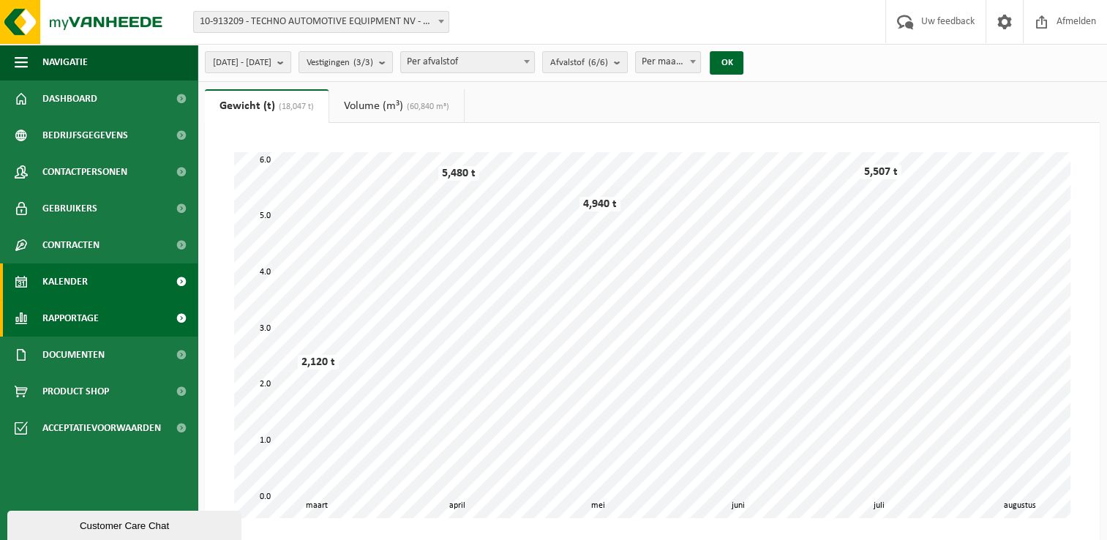
click at [116, 285] on link "Kalender" at bounding box center [98, 281] width 197 height 37
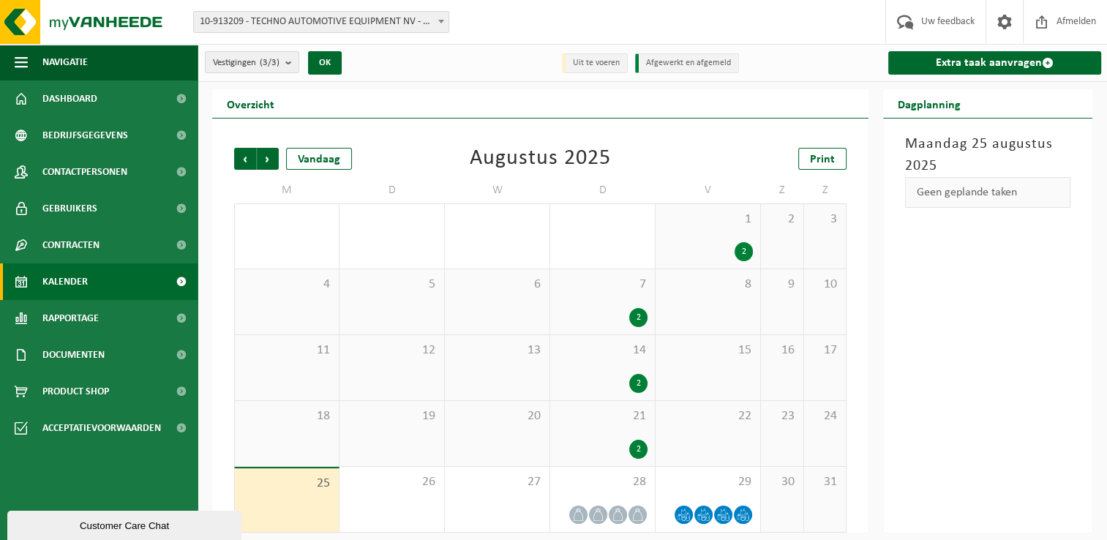
scroll to position [6, 0]
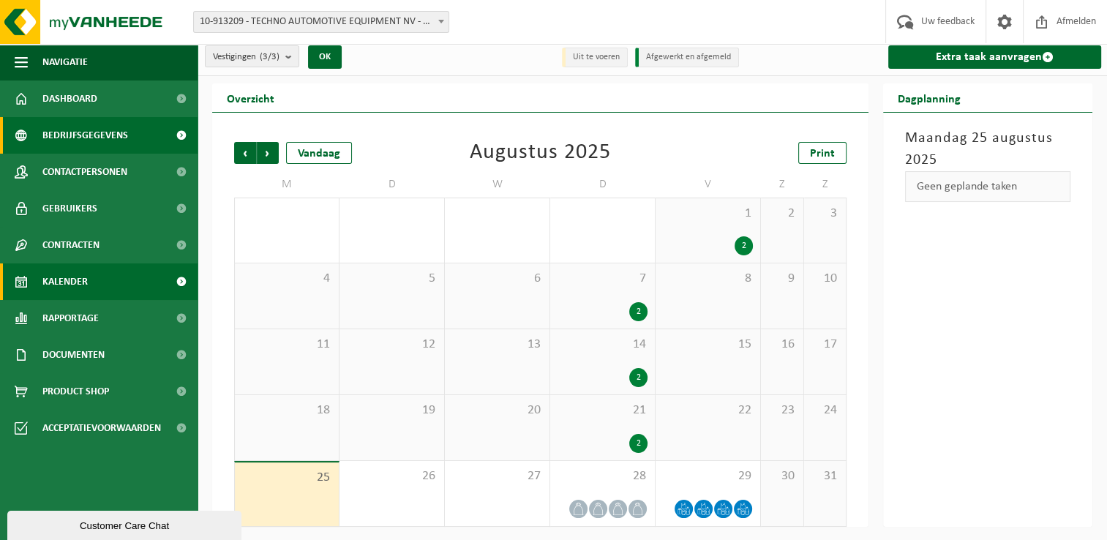
click at [93, 136] on span "Bedrijfsgegevens" at bounding box center [85, 135] width 86 height 37
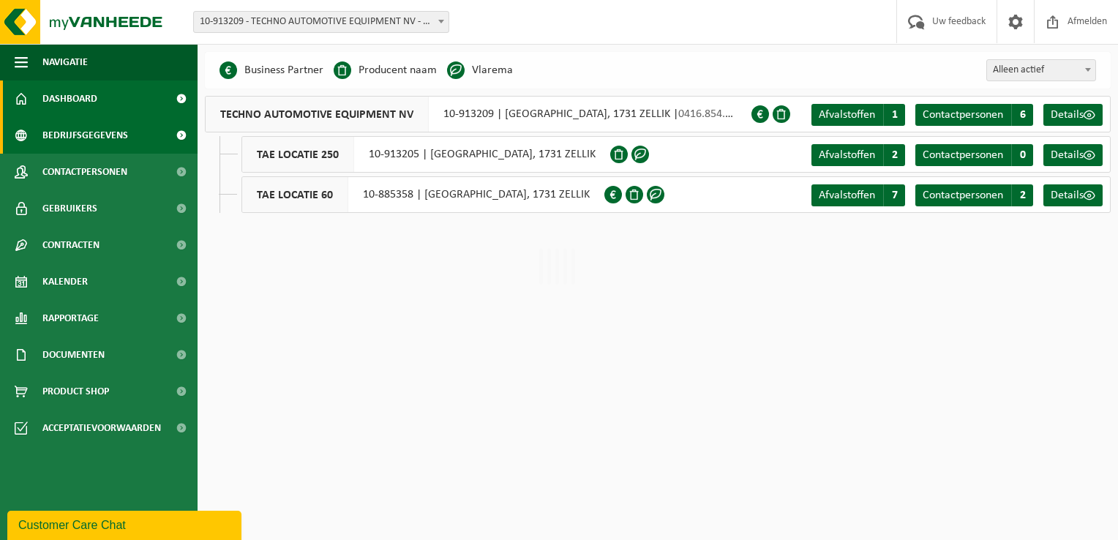
click at [85, 103] on span "Dashboard" at bounding box center [69, 98] width 55 height 37
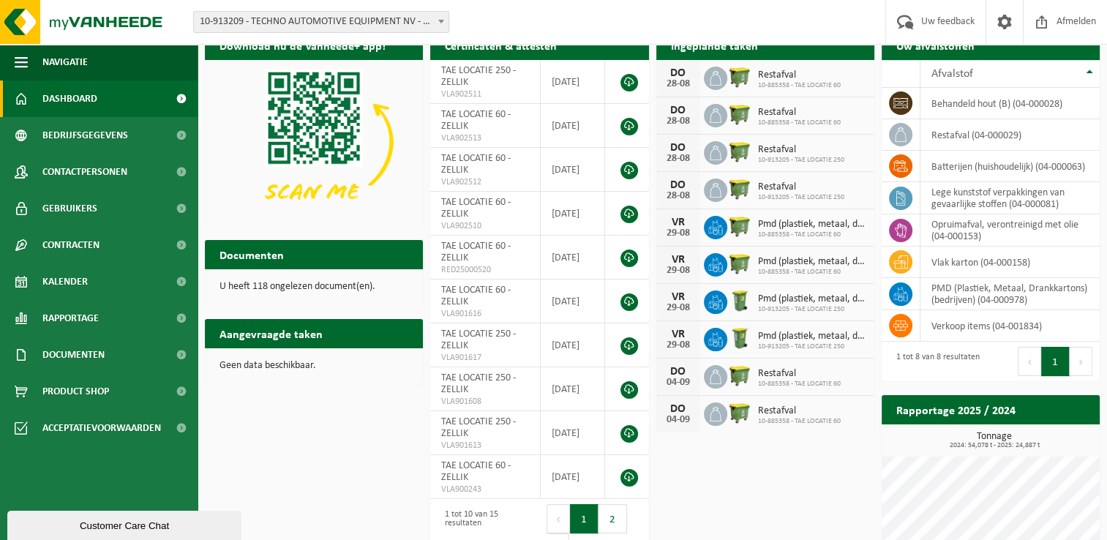
scroll to position [57, 0]
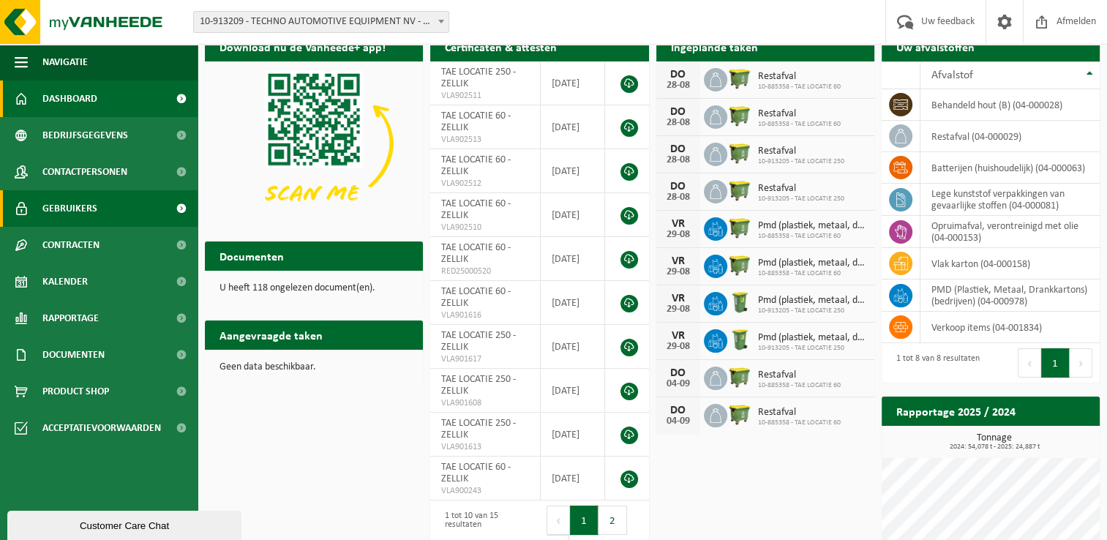
click at [88, 211] on span "Gebruikers" at bounding box center [69, 208] width 55 height 37
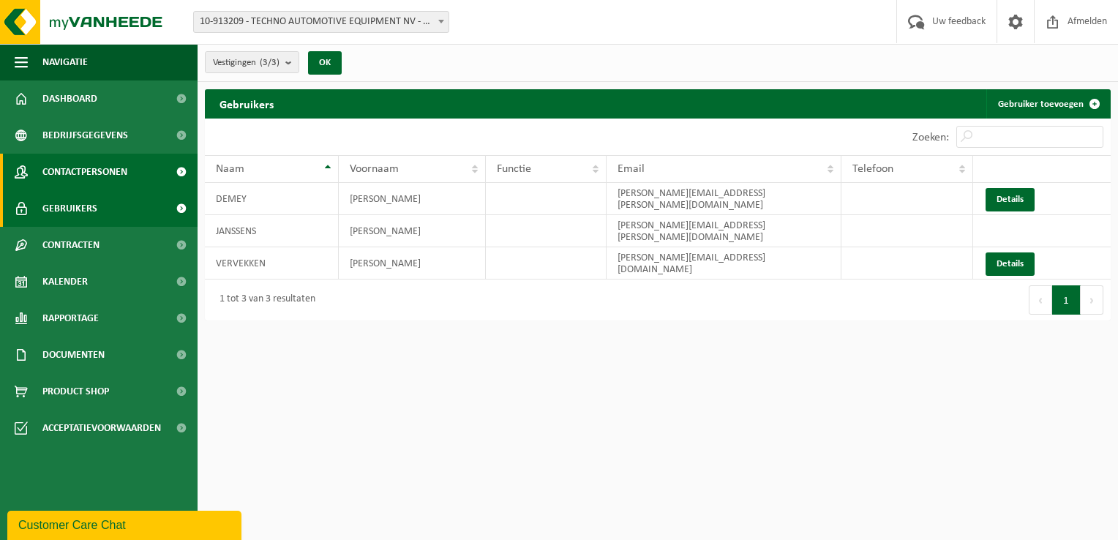
click at [104, 173] on span "Contactpersonen" at bounding box center [84, 172] width 85 height 37
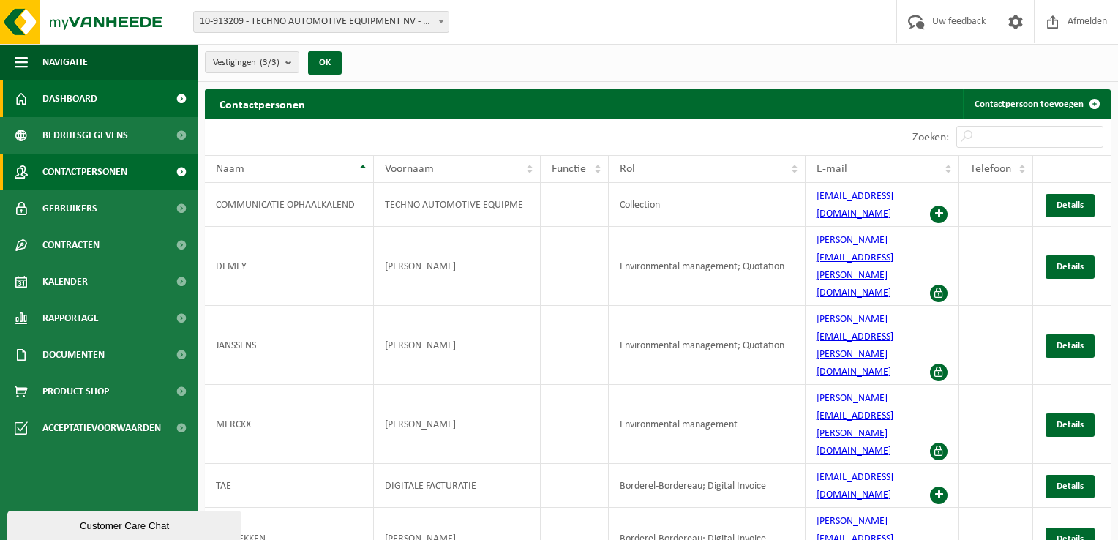
click at [99, 101] on link "Dashboard" at bounding box center [98, 98] width 197 height 37
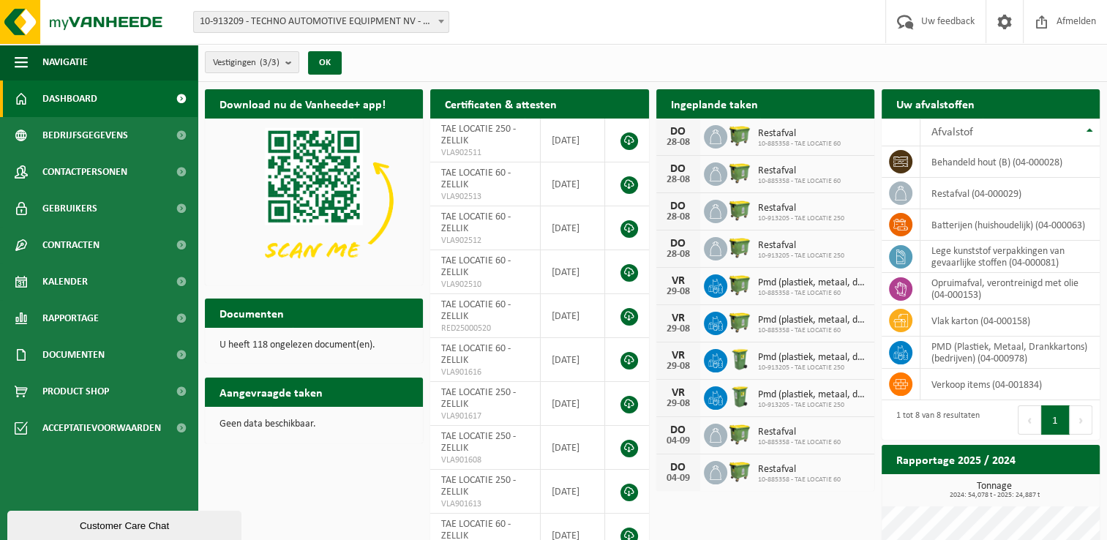
click at [281, 391] on h2 "Aangevraagde taken" at bounding box center [271, 391] width 132 height 29
drag, startPoint x: 260, startPoint y: 314, endPoint x: 268, endPoint y: 383, distance: 69.9
click at [260, 317] on h2 "Documenten" at bounding box center [252, 312] width 94 height 29
click at [268, 383] on h2 "Aangevraagde taken" at bounding box center [271, 391] width 132 height 29
drag, startPoint x: 268, startPoint y: 440, endPoint x: 282, endPoint y: 430, distance: 16.7
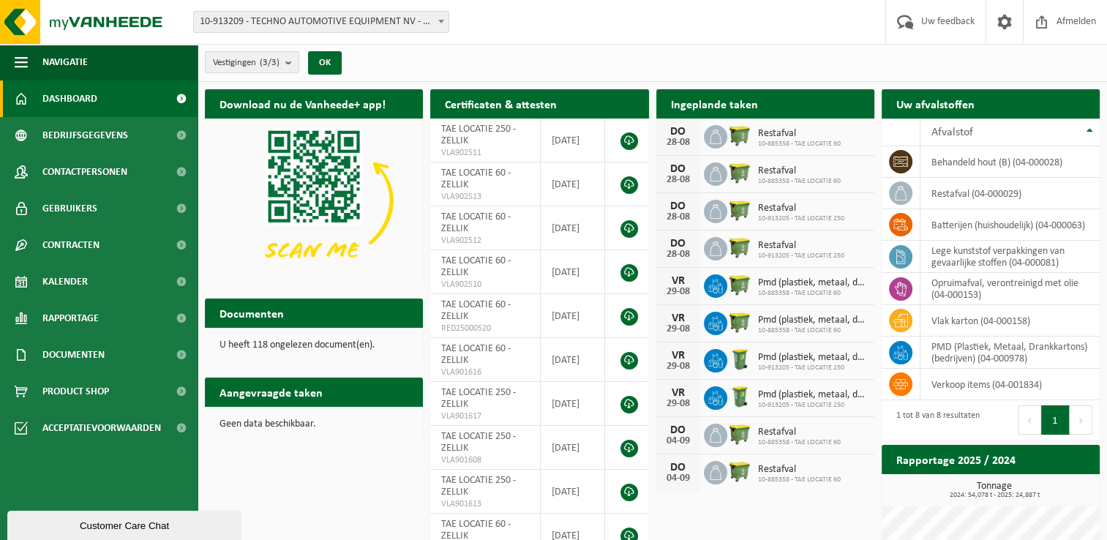
click at [273, 435] on div "Geen data beschikbaar." at bounding box center [314, 424] width 218 height 35
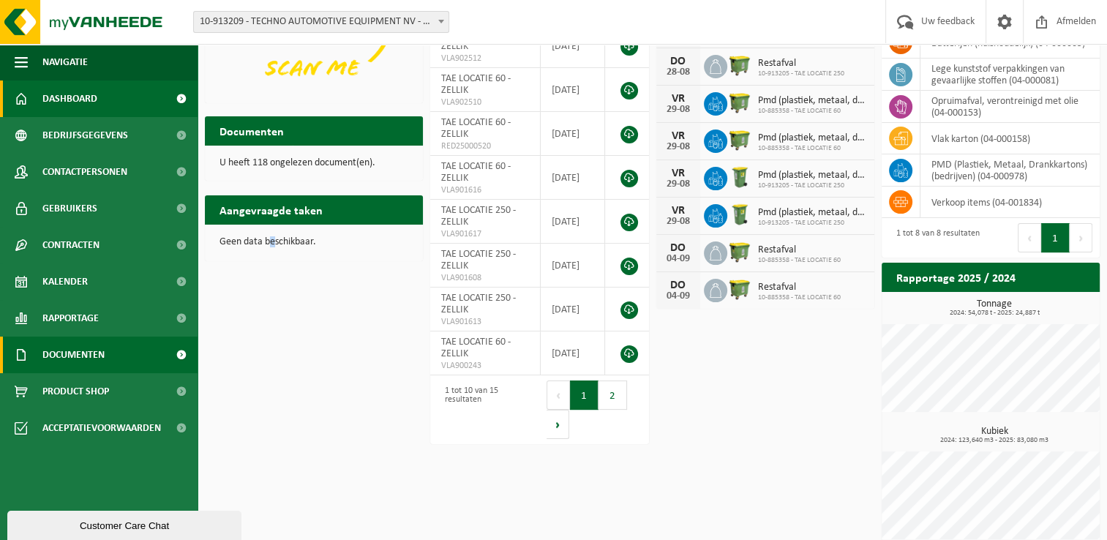
scroll to position [195, 0]
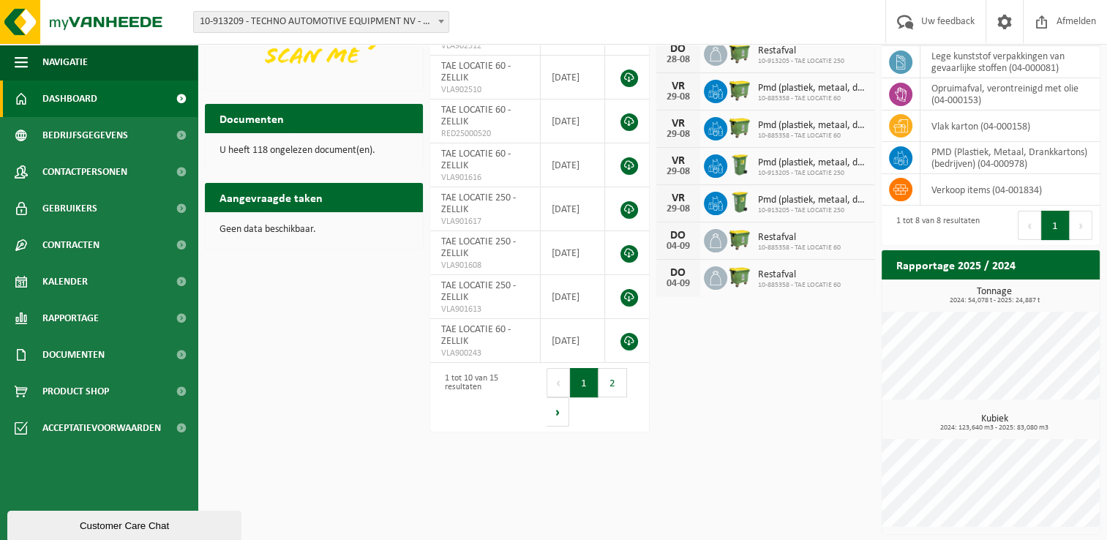
click at [263, 203] on h2 "Aangevraagde taken" at bounding box center [271, 197] width 132 height 29
click at [254, 236] on div "Geen data beschikbaar." at bounding box center [314, 229] width 218 height 35
click at [271, 197] on h2 "Aangevraagde taken" at bounding box center [271, 197] width 132 height 29
click at [270, 219] on div "Geen data beschikbaar." at bounding box center [314, 229] width 218 height 35
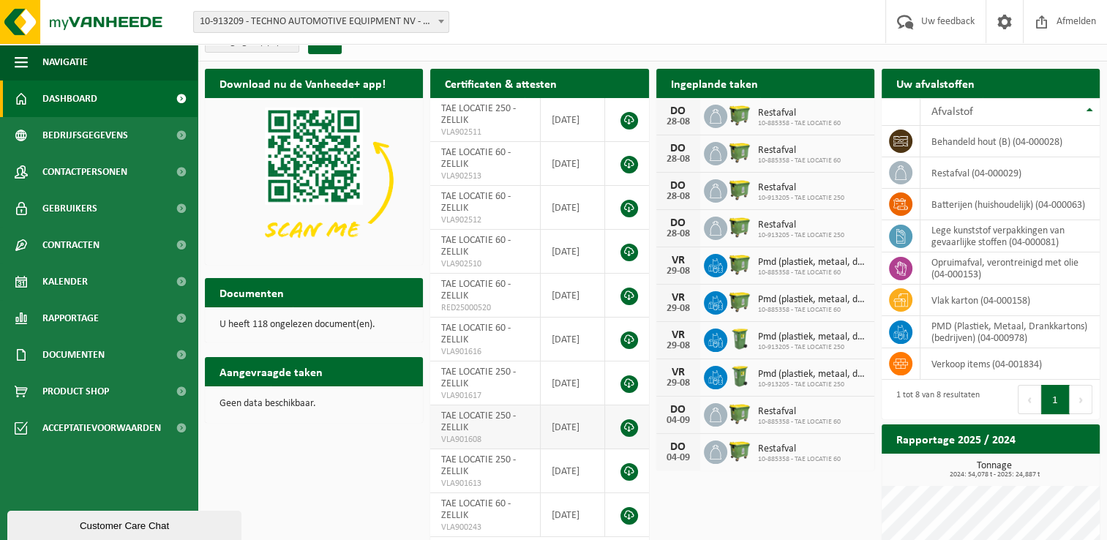
scroll to position [0, 0]
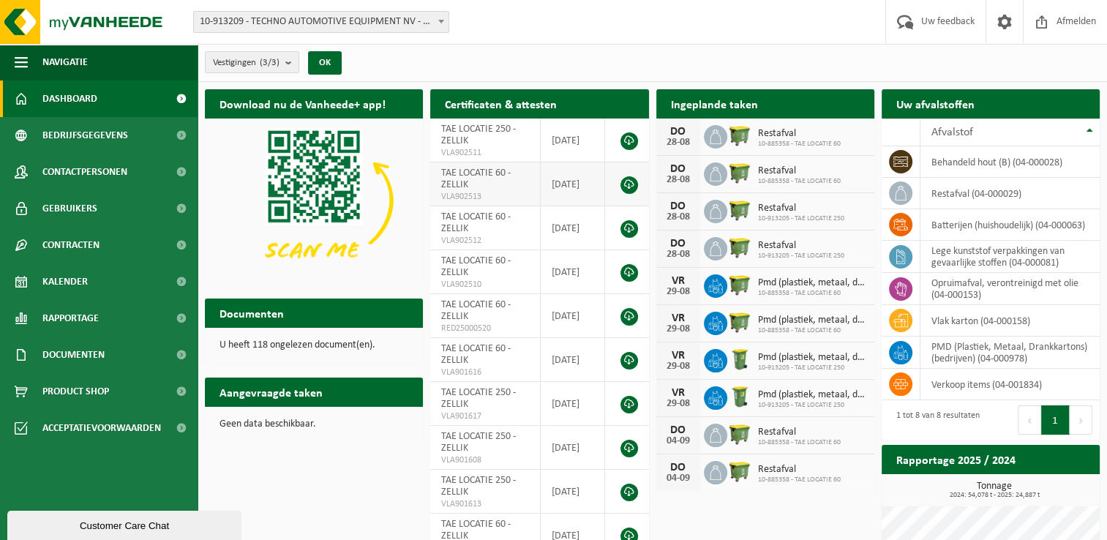
click at [478, 180] on td "TAE LOCATIE 60 - ZELLIK VLA902513" at bounding box center [485, 184] width 110 height 44
click at [965, 159] on td "behandeld hout (B) (04-000028)" at bounding box center [1009, 161] width 179 height 31
click at [968, 162] on td "behandeld hout (B) (04-000028)" at bounding box center [1009, 161] width 179 height 31
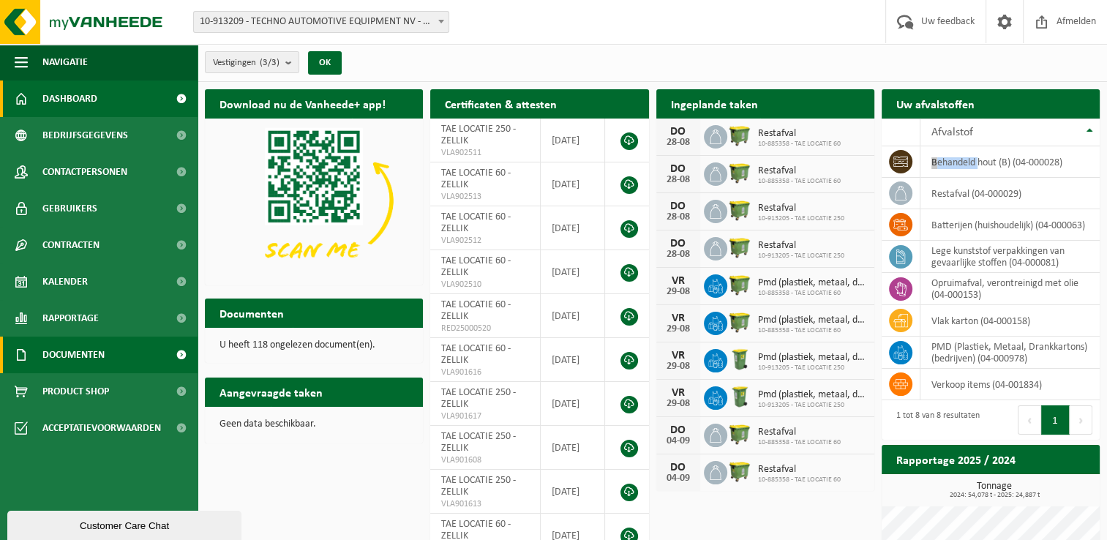
click at [128, 358] on link "Documenten" at bounding box center [98, 354] width 197 height 37
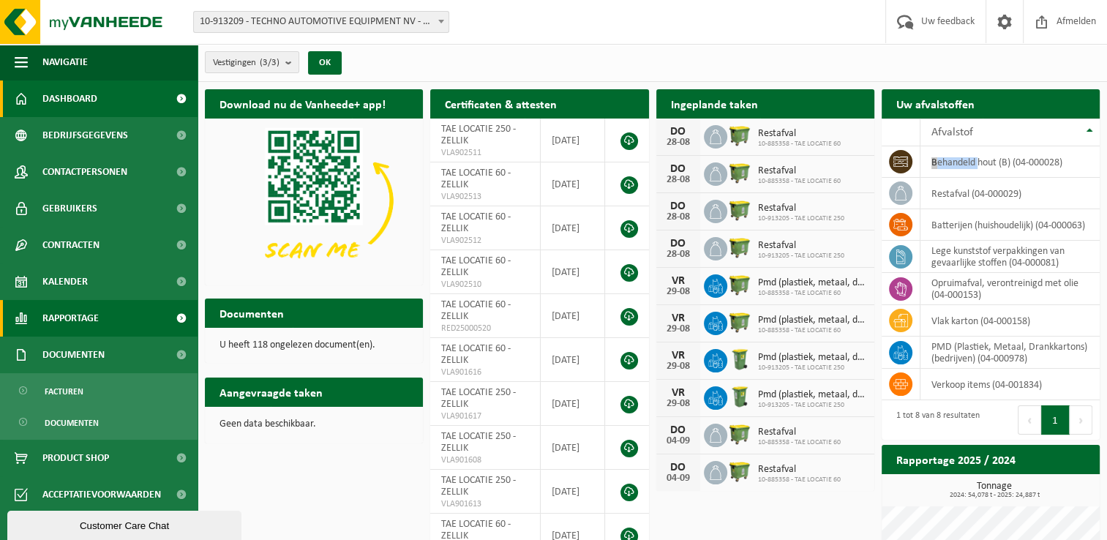
click at [110, 316] on link "Rapportage" at bounding box center [98, 318] width 197 height 37
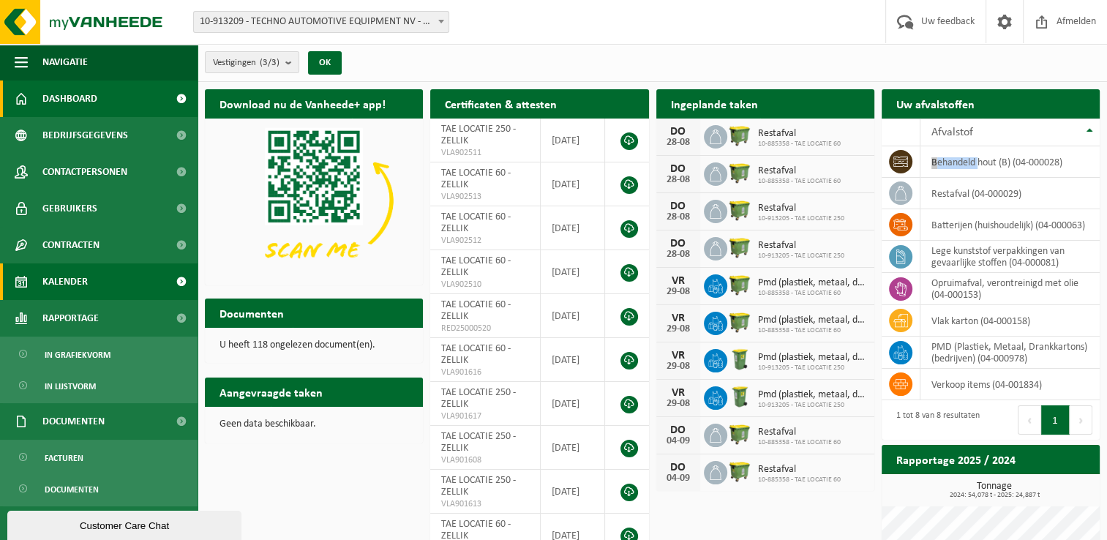
click at [115, 282] on link "Kalender" at bounding box center [98, 281] width 197 height 37
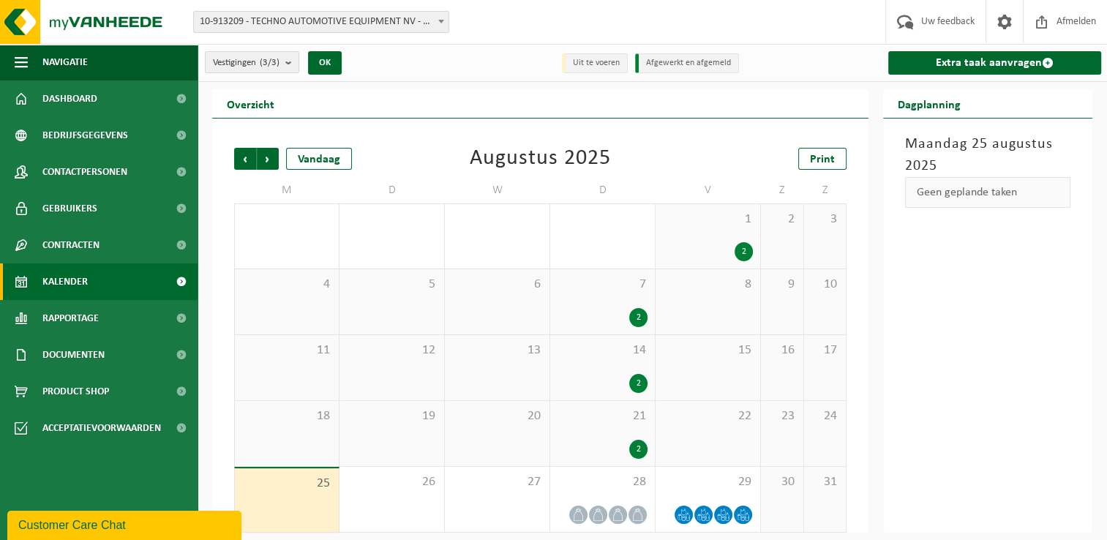
scroll to position [6, 0]
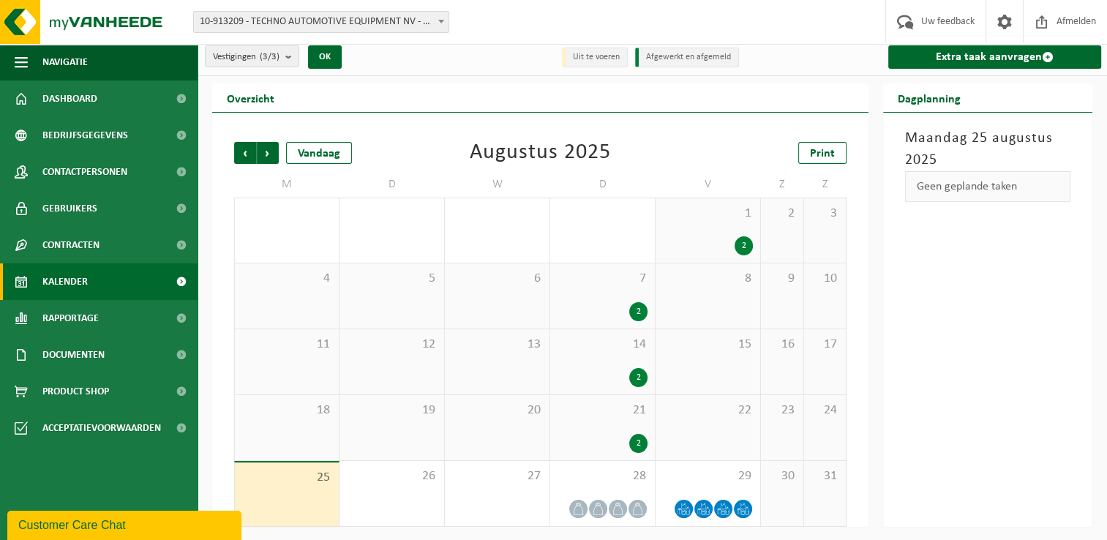
click at [295, 489] on div "25" at bounding box center [287, 494] width 104 height 64
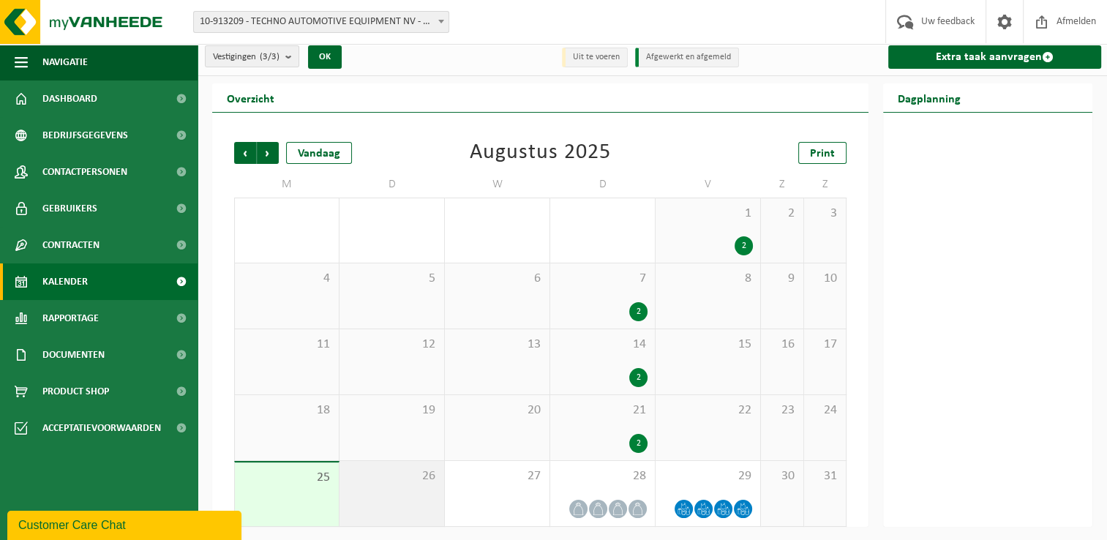
click at [367, 485] on div "26" at bounding box center [391, 493] width 105 height 65
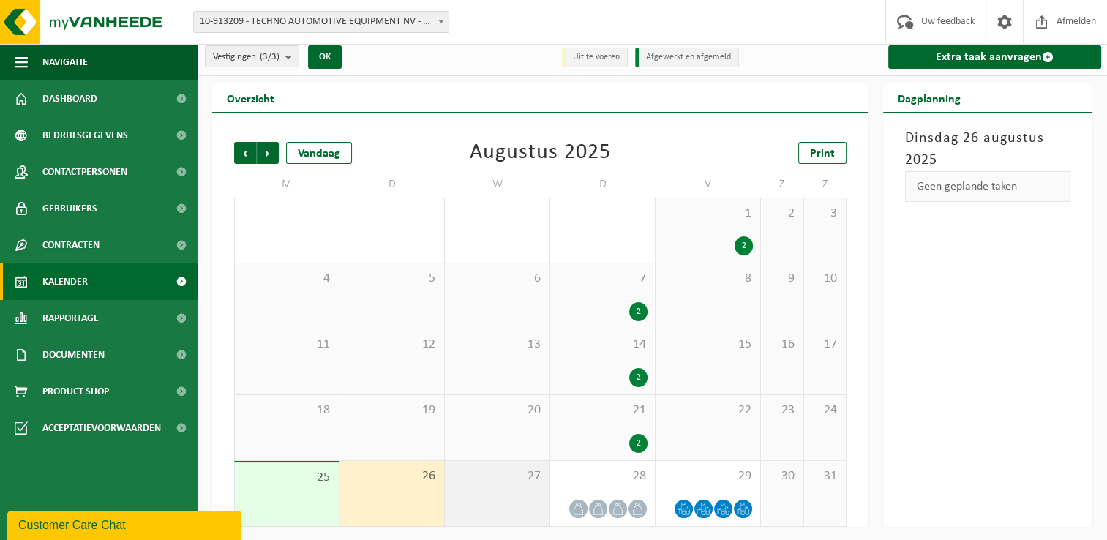
click at [471, 481] on span "27" at bounding box center [497, 476] width 90 height 16
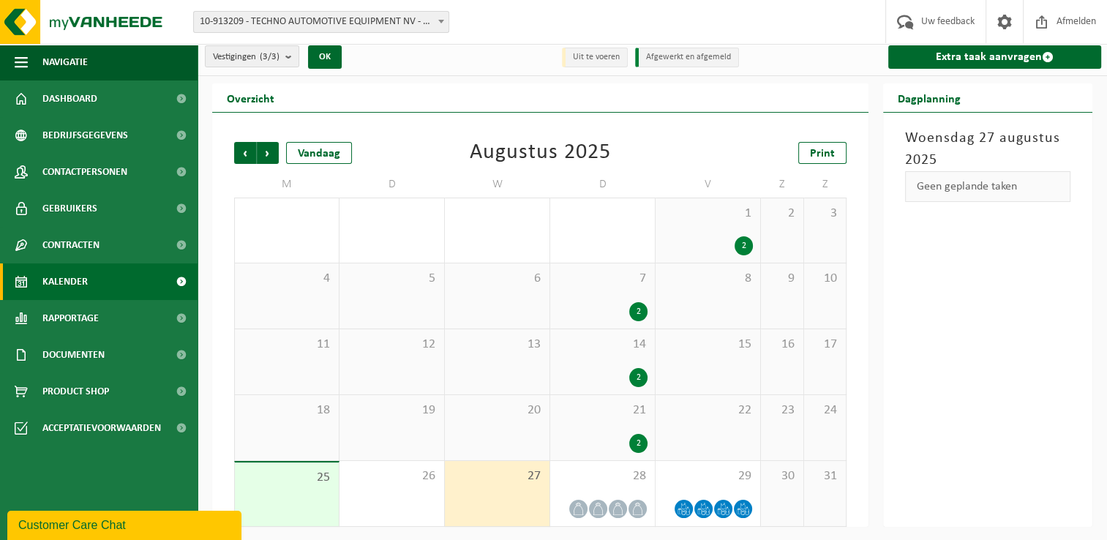
click at [315, 498] on div "25" at bounding box center [287, 494] width 104 height 64
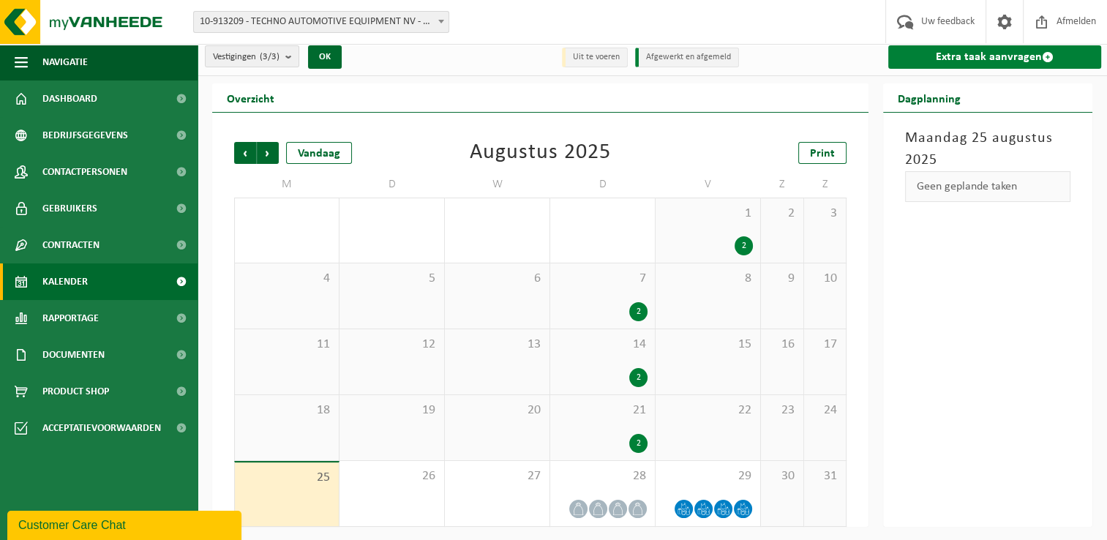
click at [947, 54] on link "Extra taak aanvragen" at bounding box center [994, 56] width 213 height 23
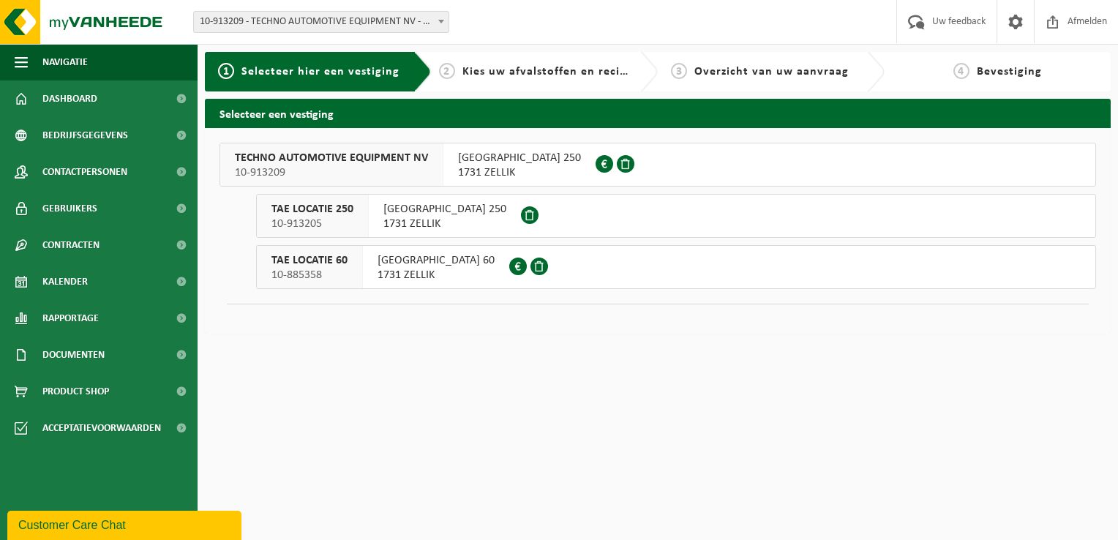
click at [538, 215] on span at bounding box center [530, 215] width 18 height 18
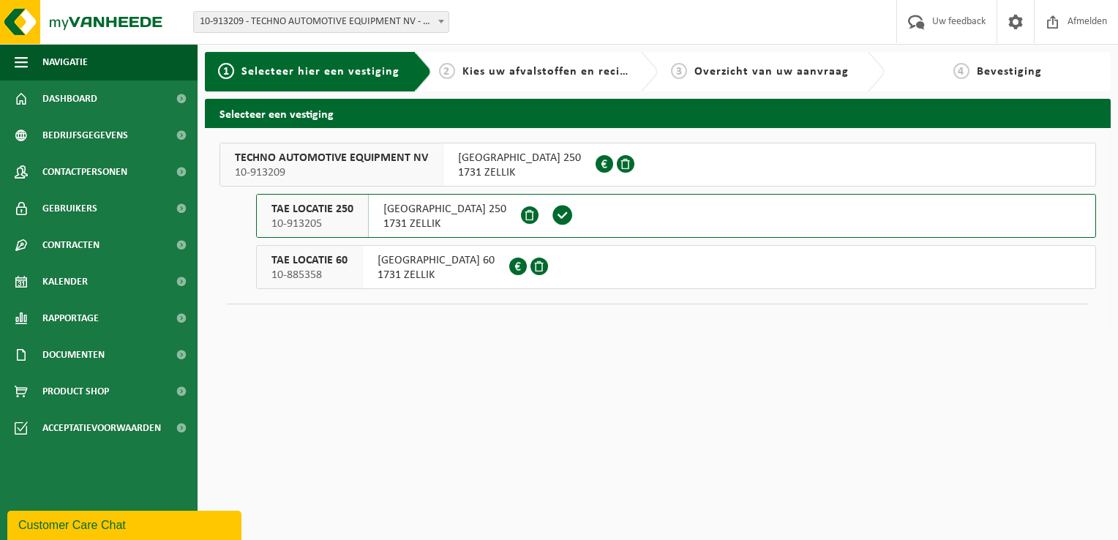
click at [548, 267] on span at bounding box center [539, 266] width 18 height 18
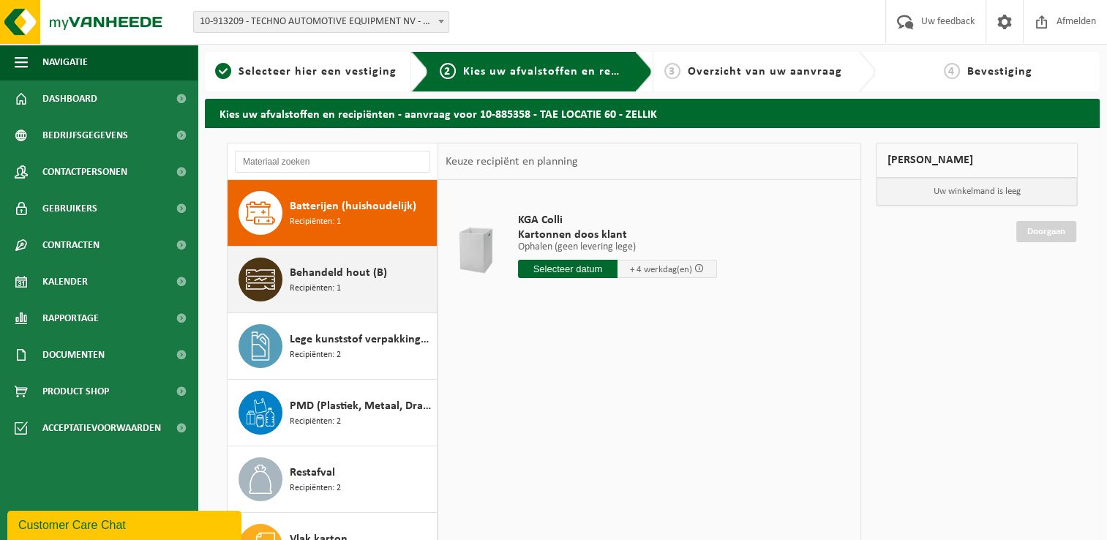
click at [370, 282] on div "Behandeld hout (B) Recipiënten: 1" at bounding box center [361, 279] width 143 height 44
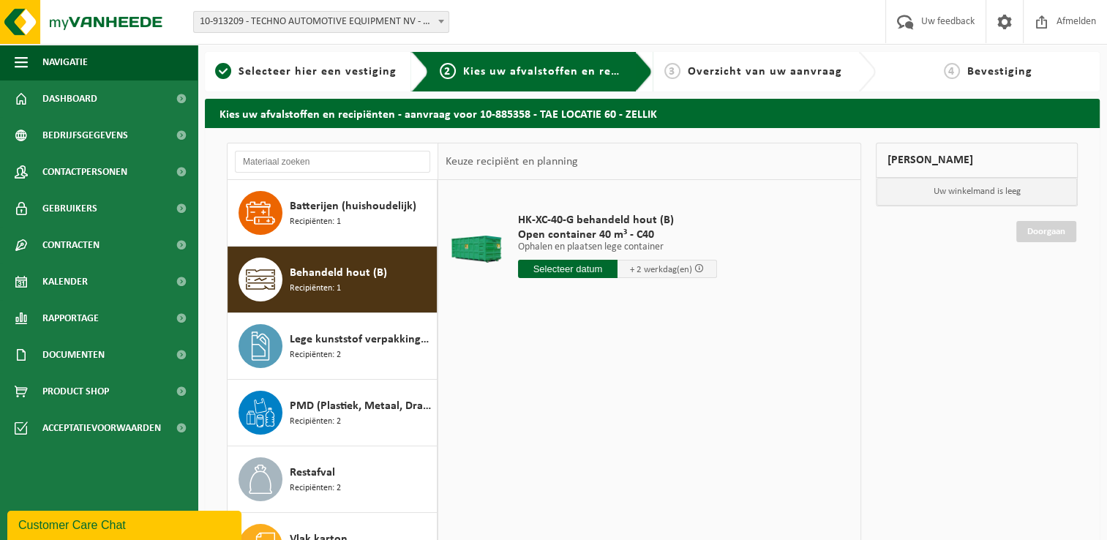
click at [565, 268] on input "text" at bounding box center [567, 269] width 99 height 18
click at [581, 443] on div "27" at bounding box center [583, 445] width 26 height 23
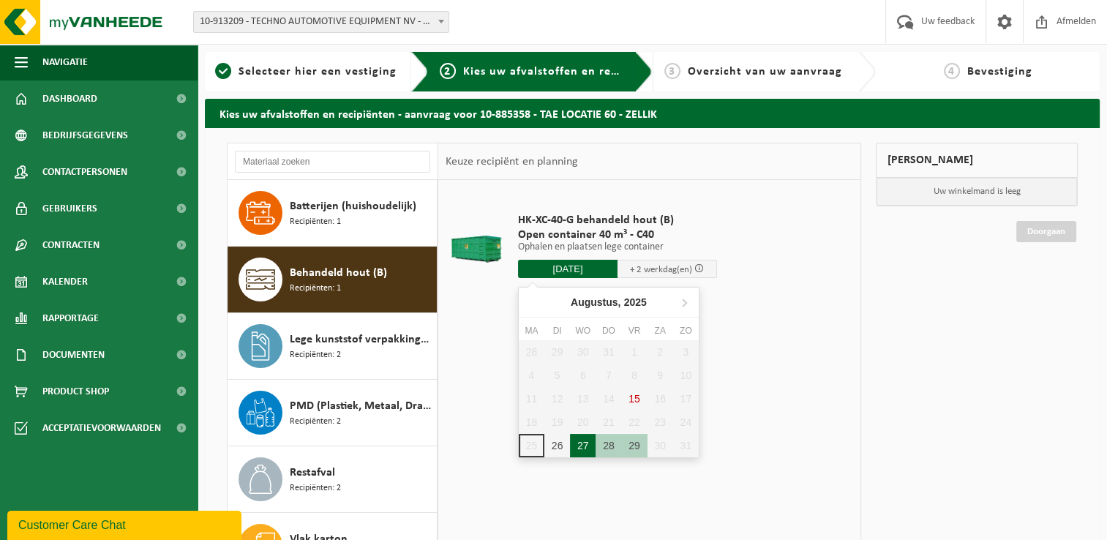
type input "Van [DATE]"
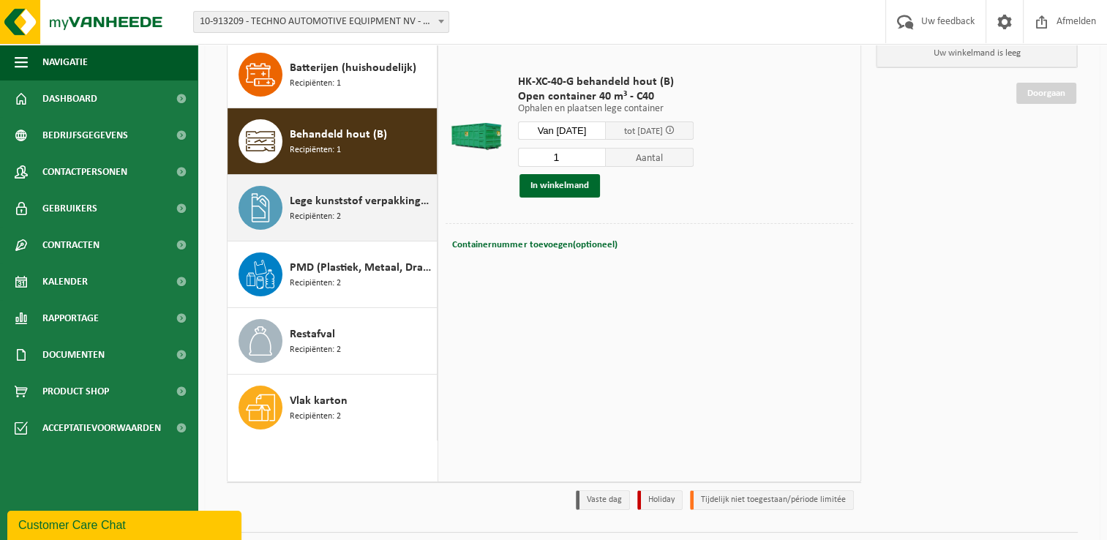
scroll to position [146, 0]
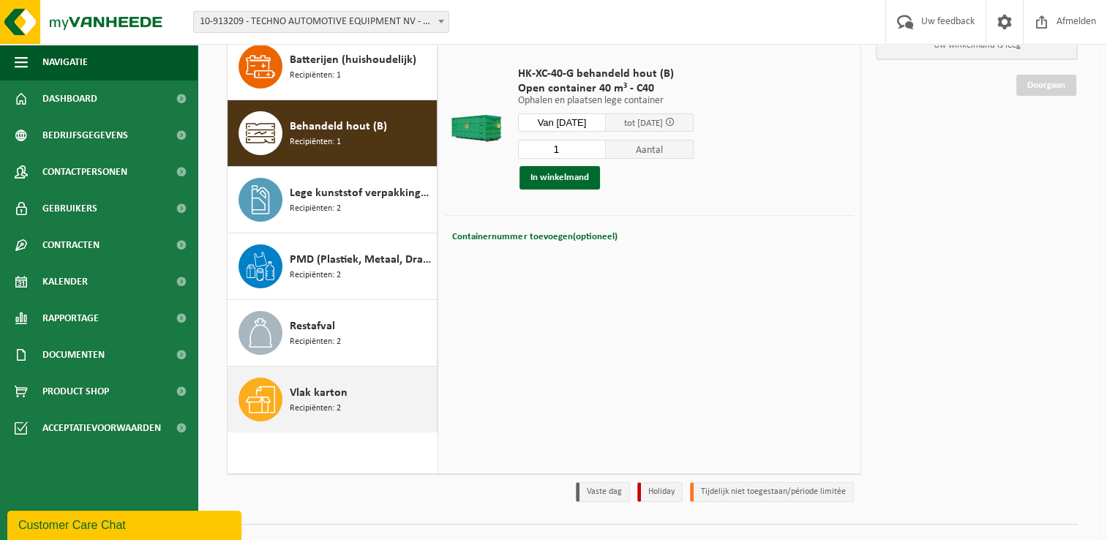
click at [362, 394] on div "Vlak karton Recipiënten: 2" at bounding box center [361, 399] width 143 height 44
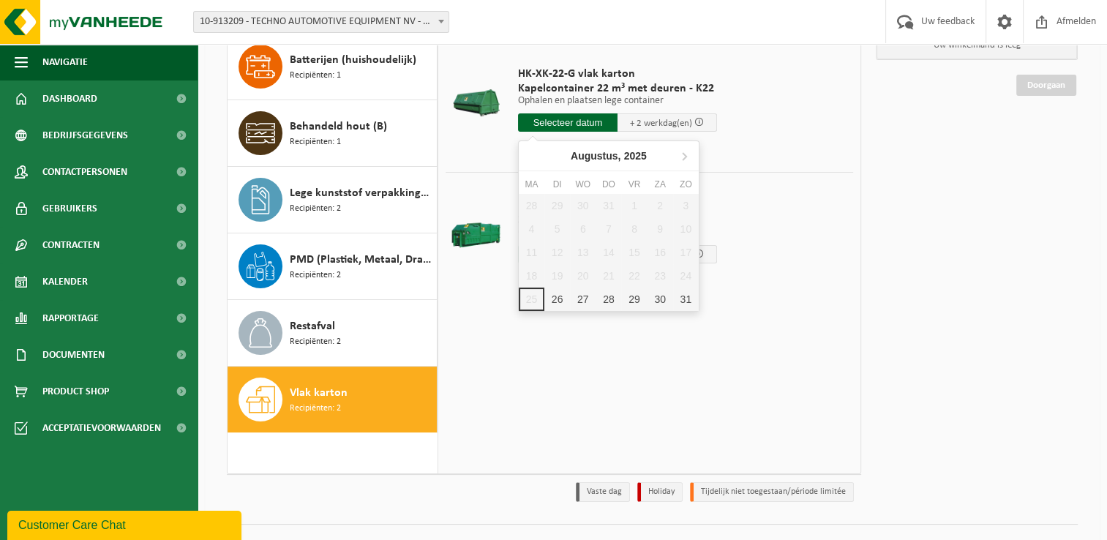
click at [581, 121] on input "text" at bounding box center [567, 122] width 99 height 18
click at [581, 294] on div "27" at bounding box center [583, 298] width 26 height 23
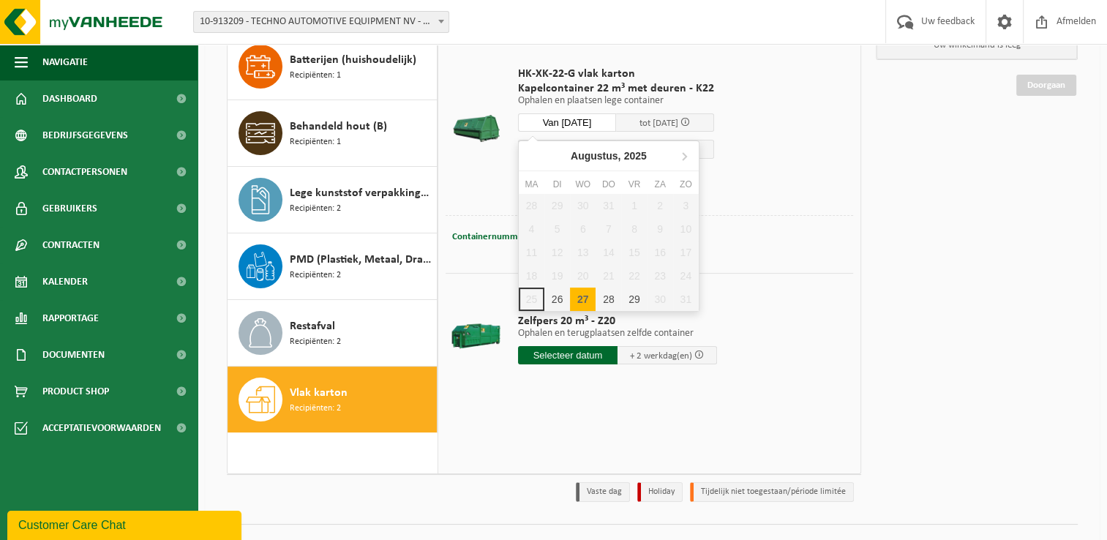
click at [565, 118] on input "Van [DATE]" at bounding box center [567, 122] width 98 height 18
click at [555, 297] on div "26" at bounding box center [557, 298] width 26 height 23
type input "Van [DATE]"
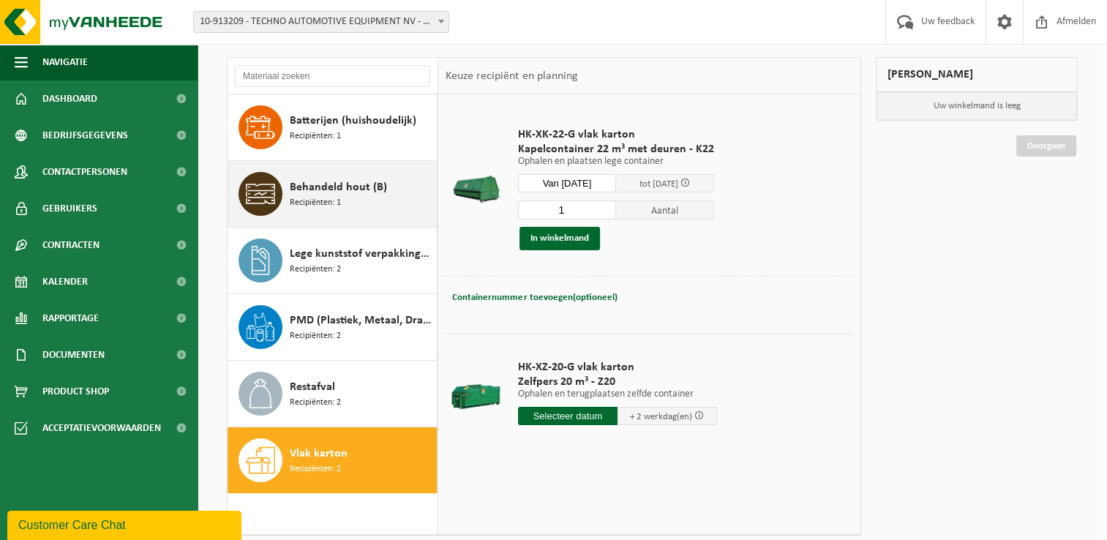
scroll to position [0, 0]
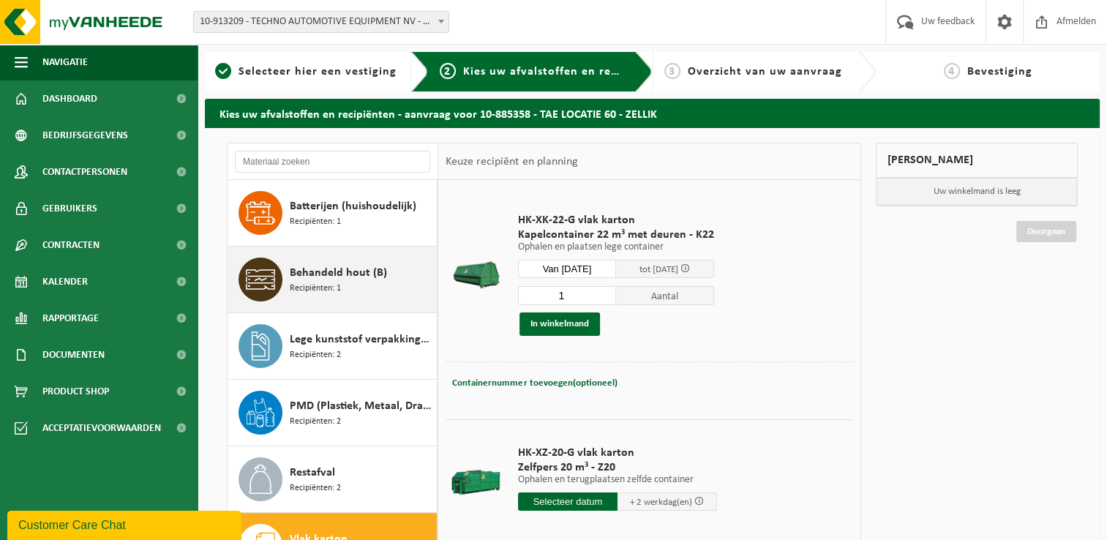
click at [334, 272] on span "Behandeld hout (B)" at bounding box center [338, 273] width 97 height 18
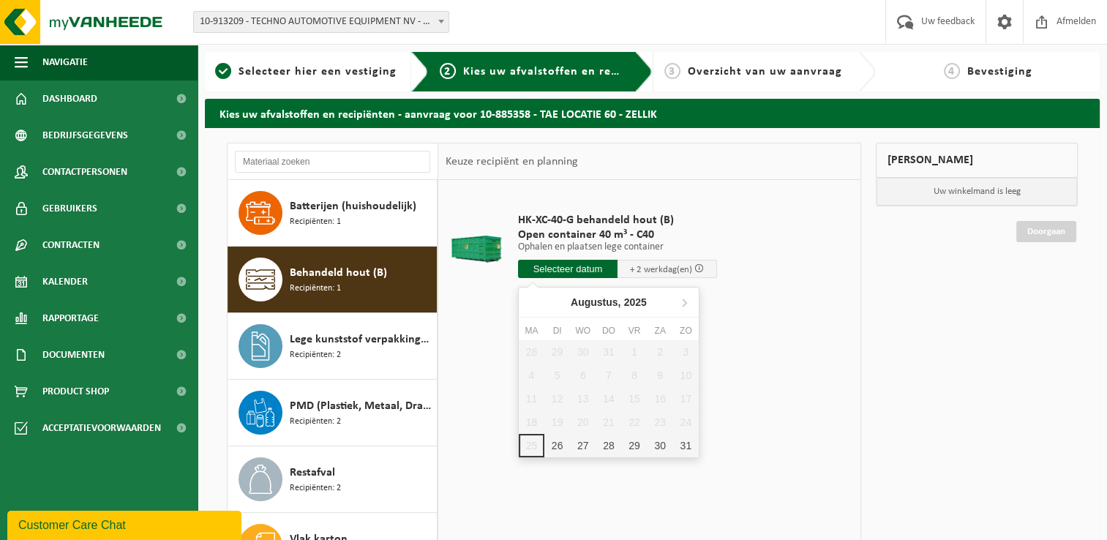
click at [541, 269] on input "text" at bounding box center [567, 269] width 99 height 18
click at [550, 446] on div "26" at bounding box center [557, 445] width 26 height 23
type input "Van [DATE]"
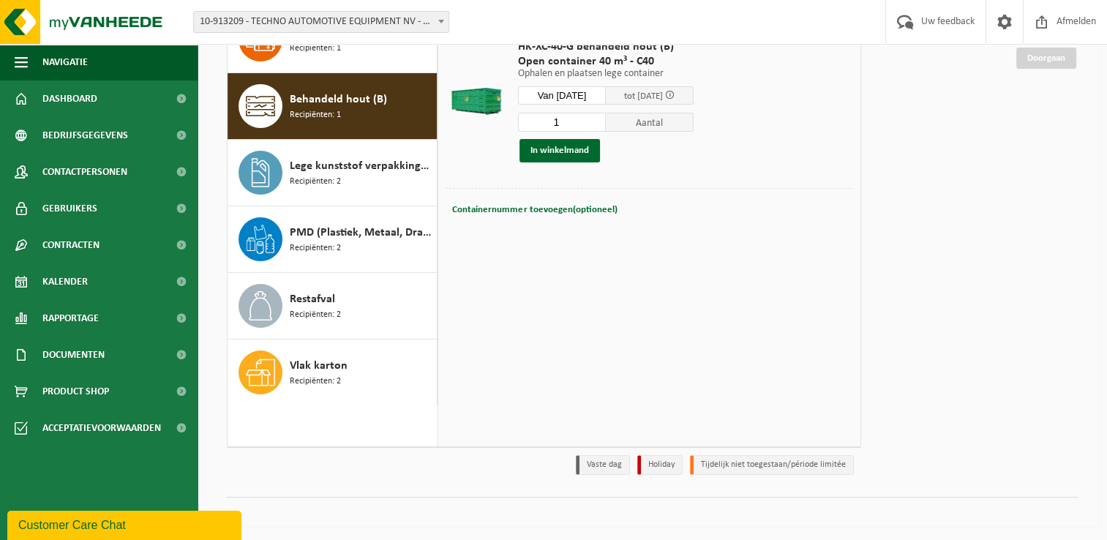
scroll to position [27, 0]
